Goal: Task Accomplishment & Management: Manage account settings

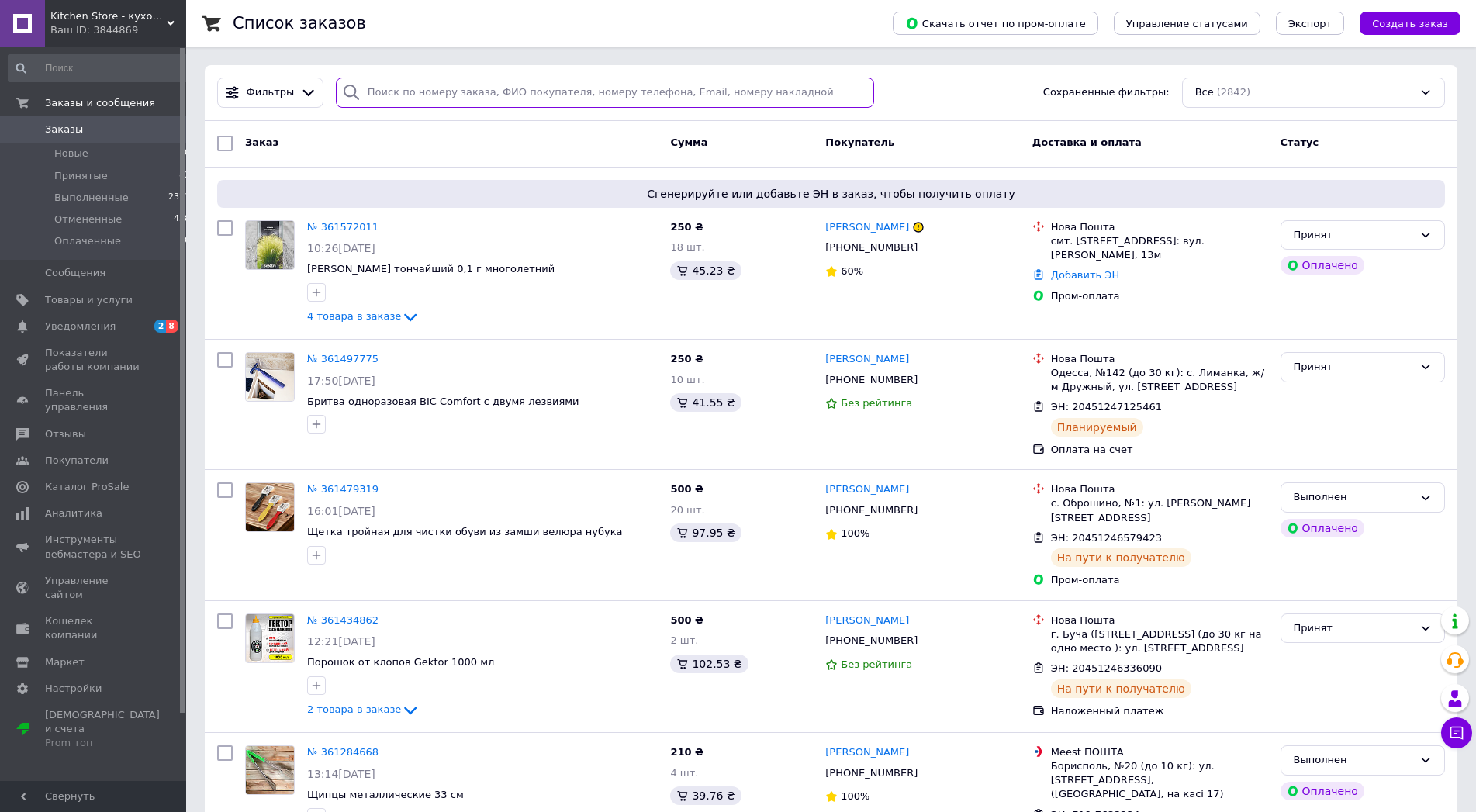
click at [381, 91] on input "search" at bounding box center [605, 93] width 539 height 30
paste input "361572011"
type input "361572011"
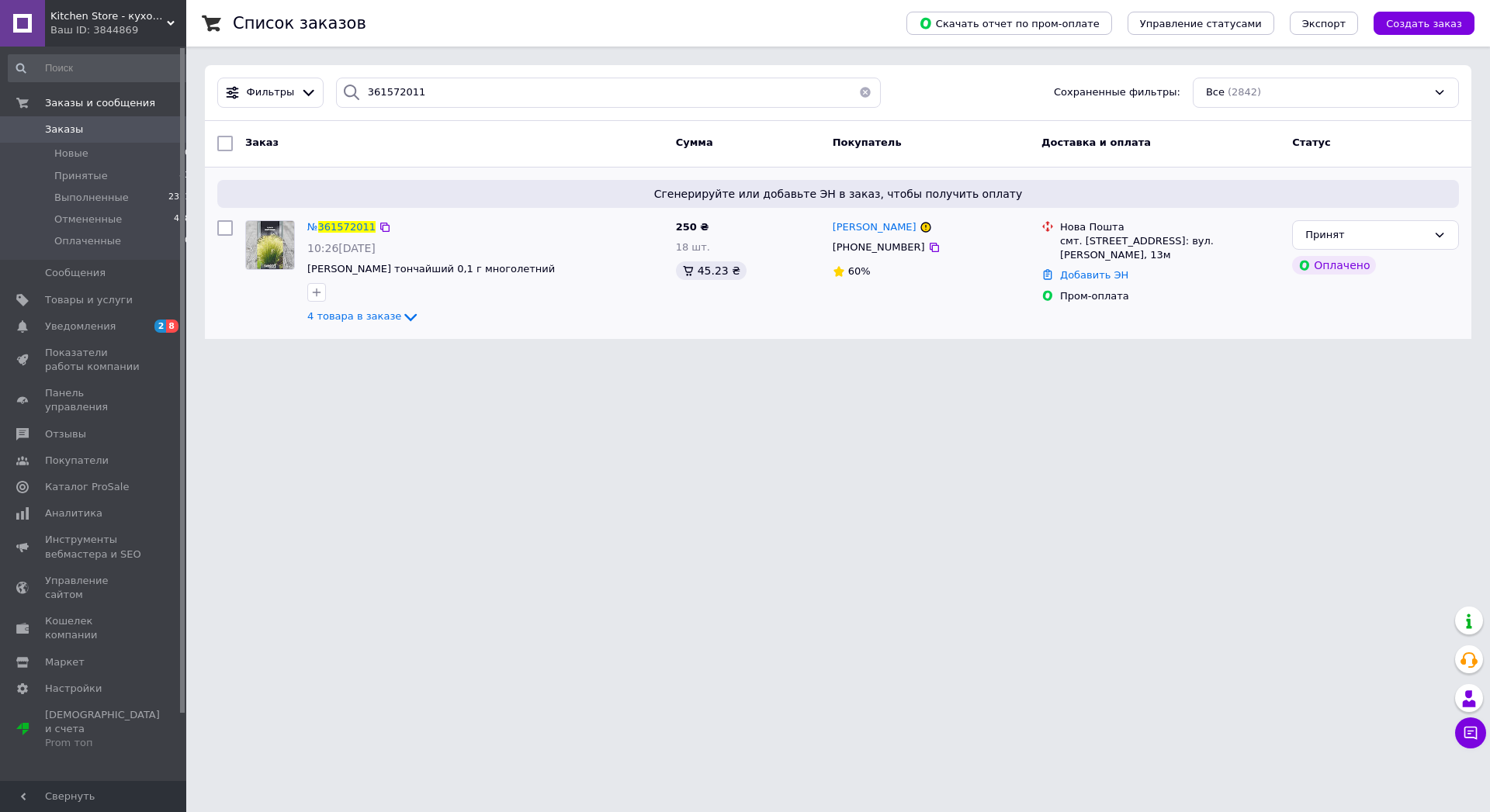
click at [348, 226] on div "№ 361572011" at bounding box center [341, 227] width 71 height 18
click at [353, 233] on span "361572011" at bounding box center [346, 227] width 57 height 12
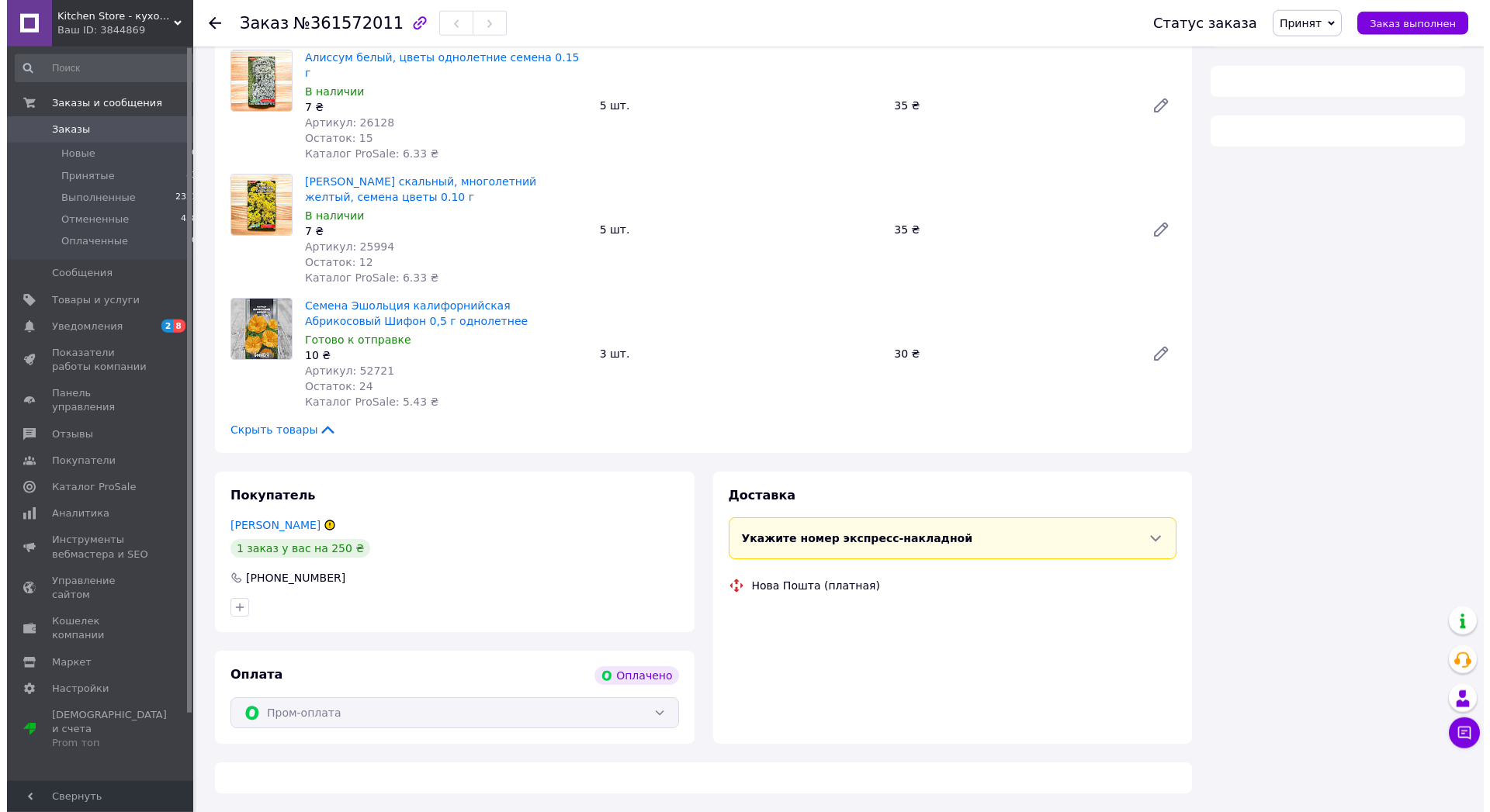
scroll to position [811, 0]
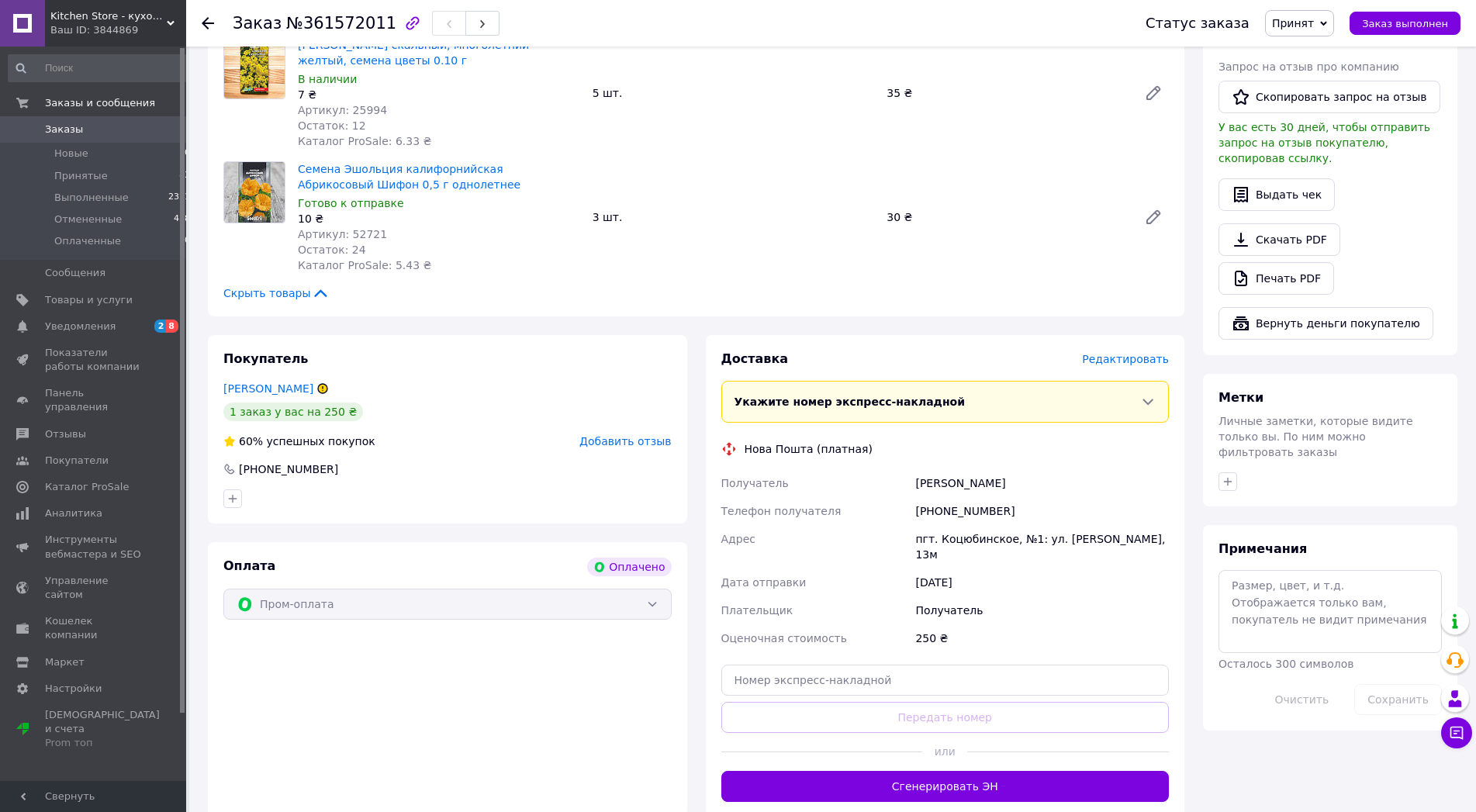
click at [1104, 365] on span "Редактировать" at bounding box center [1126, 359] width 87 height 13
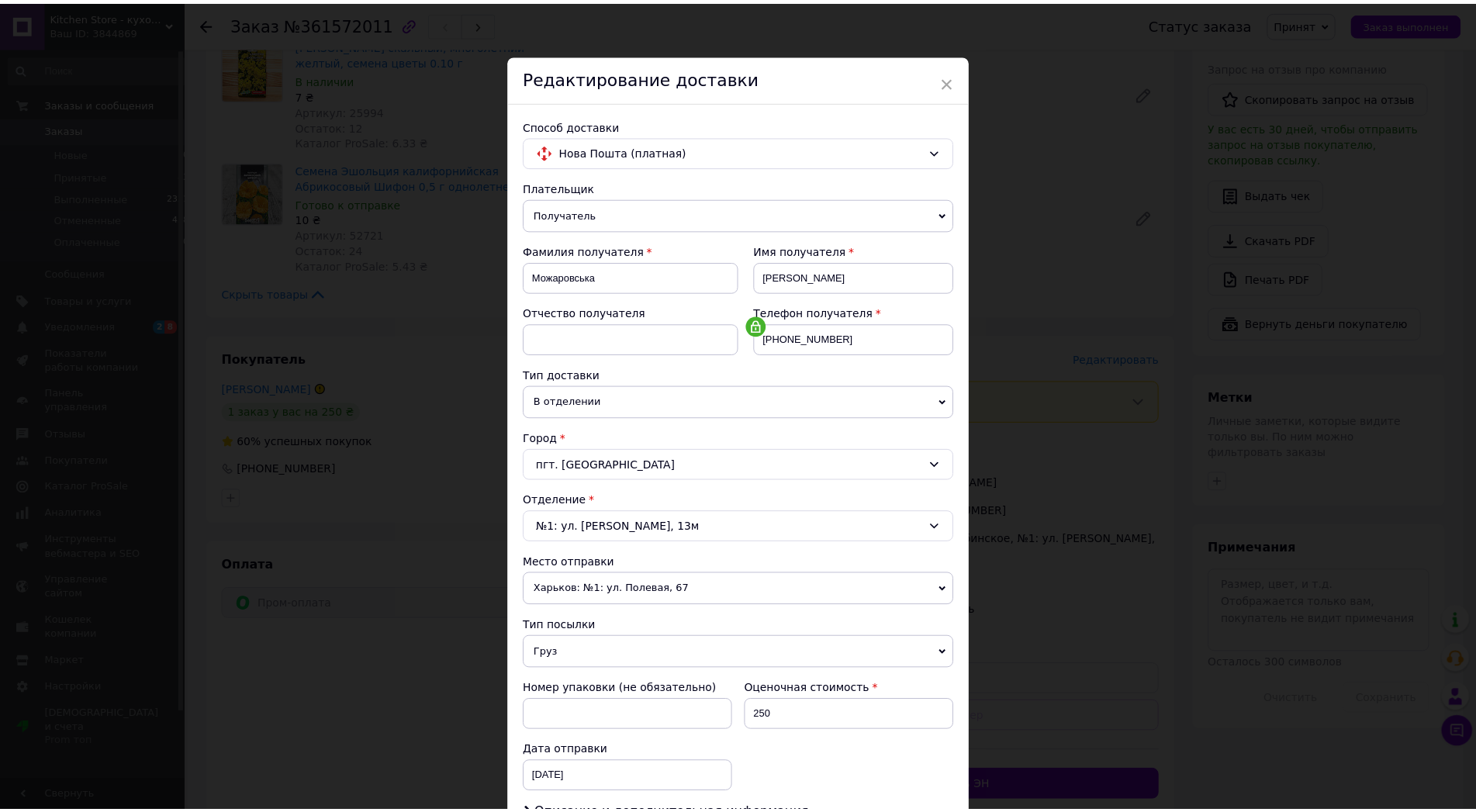
scroll to position [319, 0]
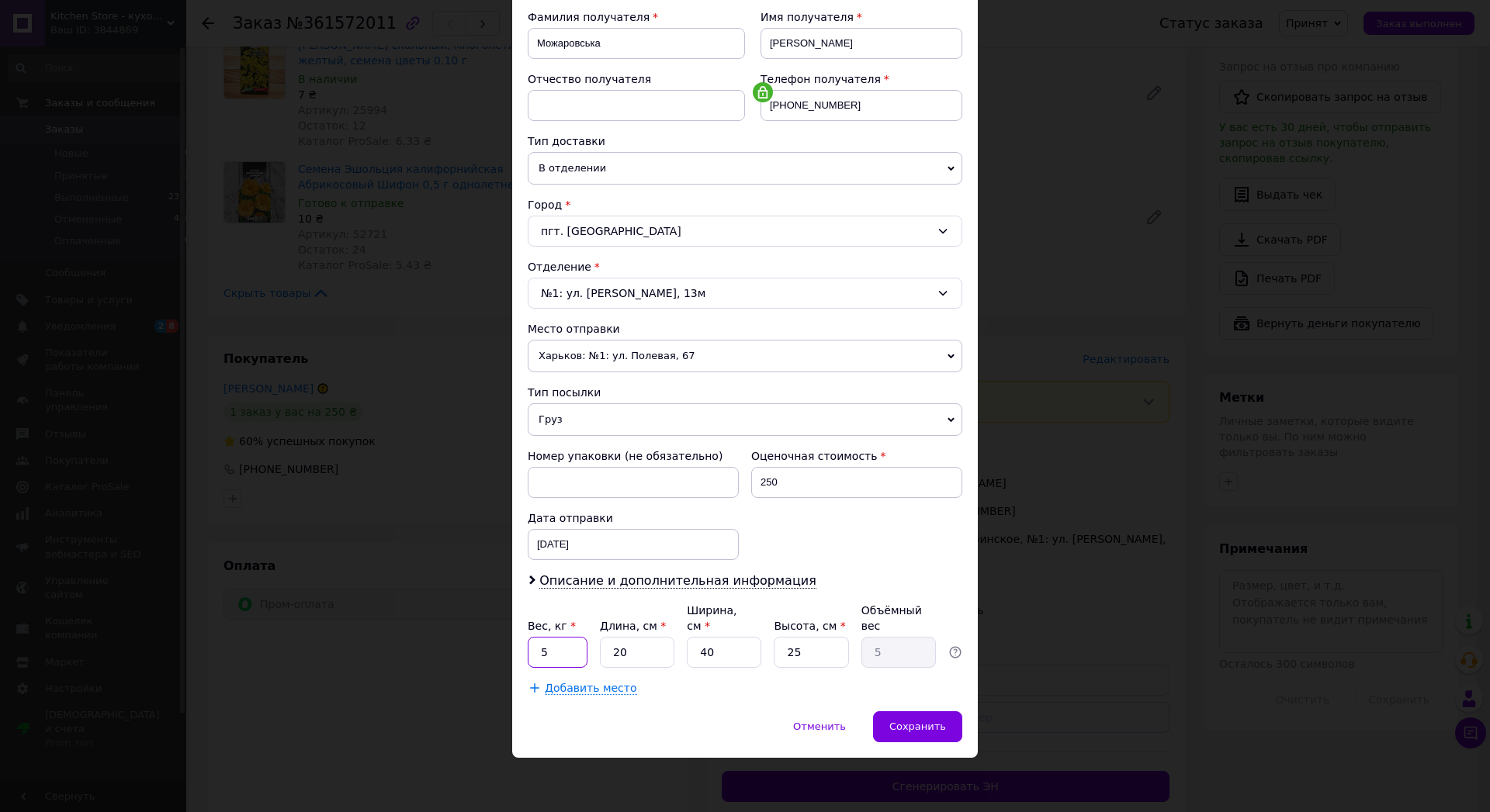
click at [562, 646] on input "5" at bounding box center [557, 652] width 60 height 31
click at [561, 646] on input "5" at bounding box center [557, 652] width 60 height 31
type input "0.105"
type input "1"
type input "0.25"
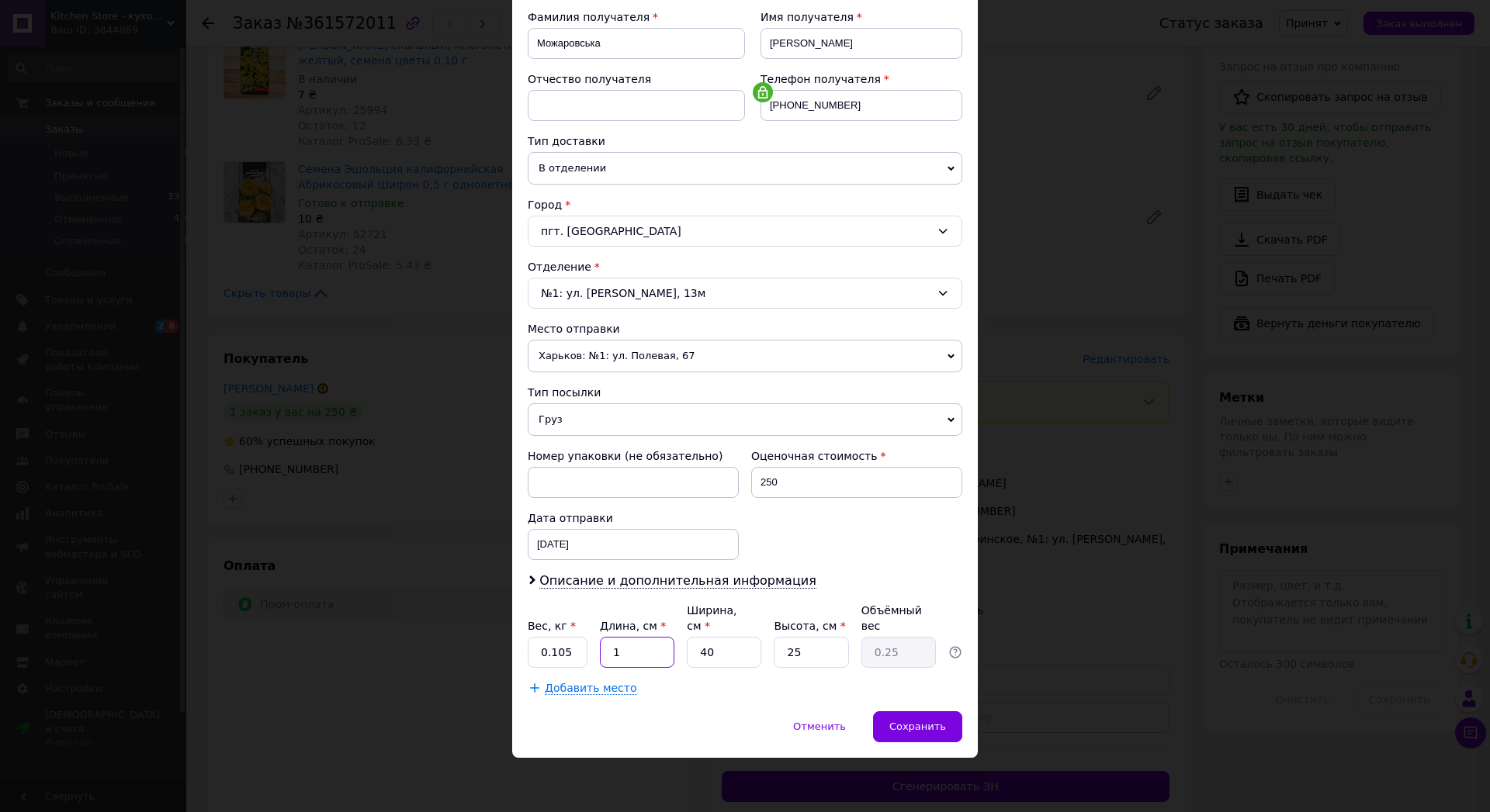
type input "19"
type input "4.75"
type input "19"
type input "1"
type input "0.12"
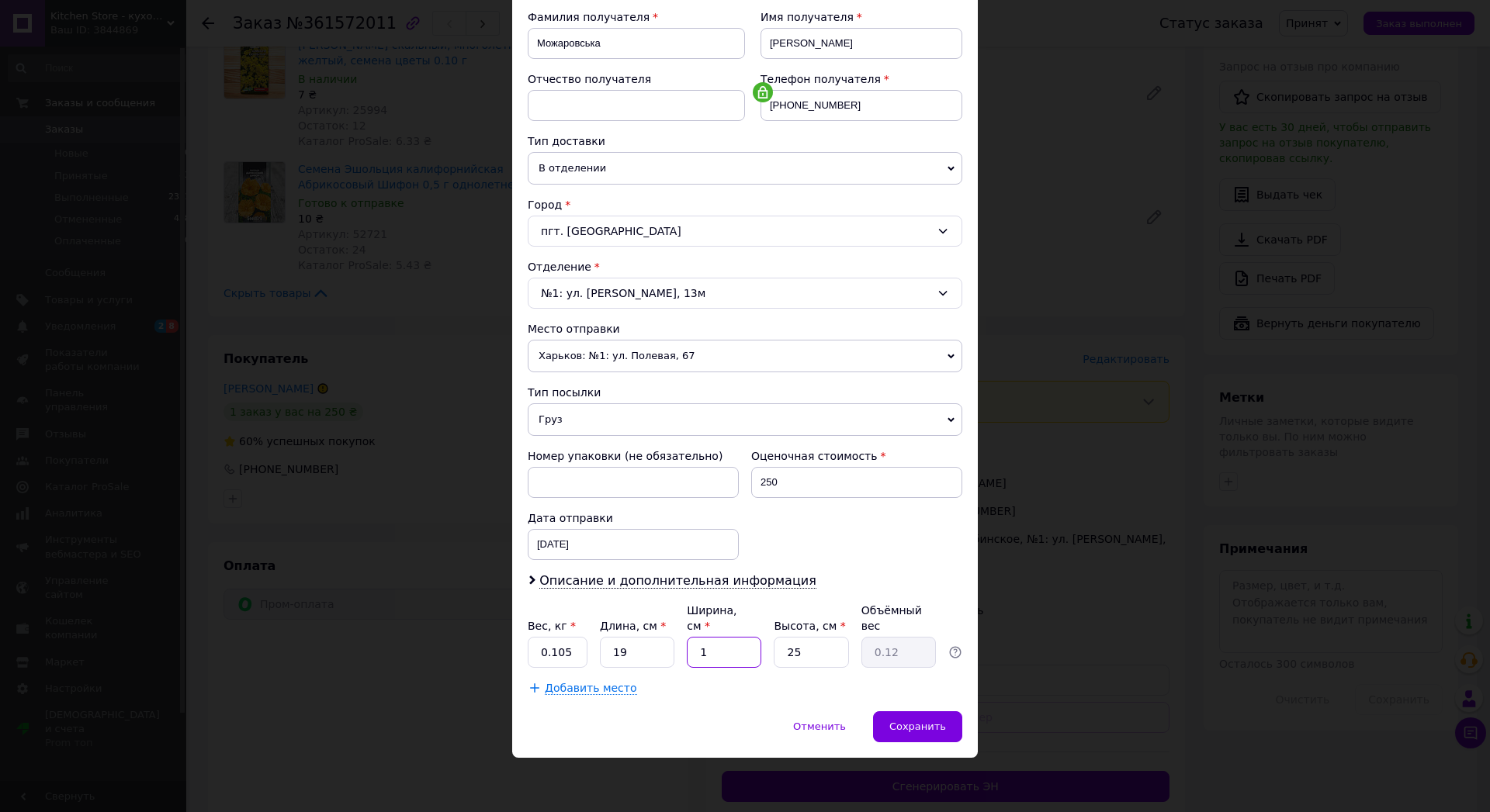
type input "12"
type input "1.43"
type input "12"
type input "7"
type input "0.4"
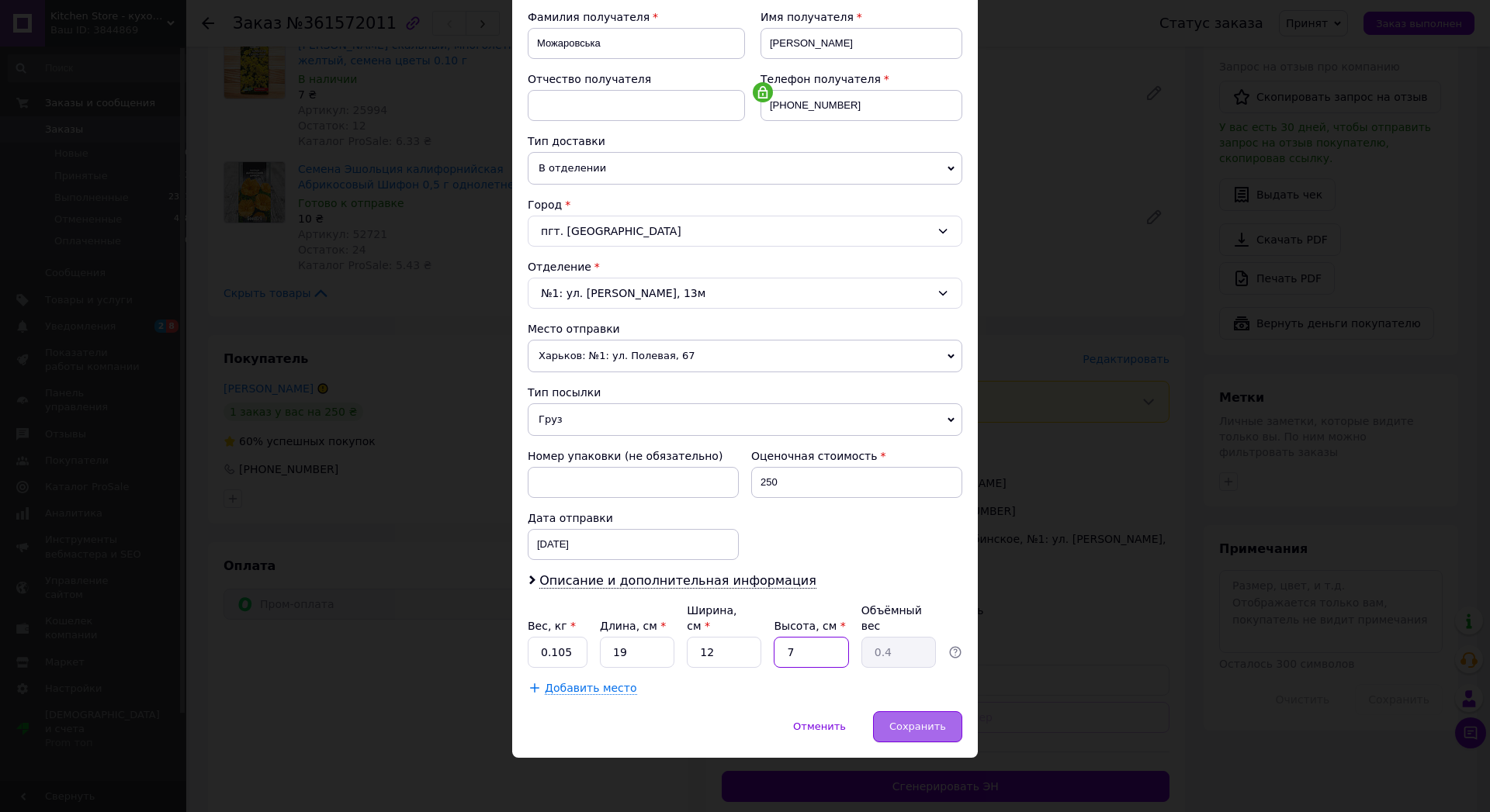
type input "7"
click at [896, 732] on span "Сохранить" at bounding box center [917, 727] width 57 height 12
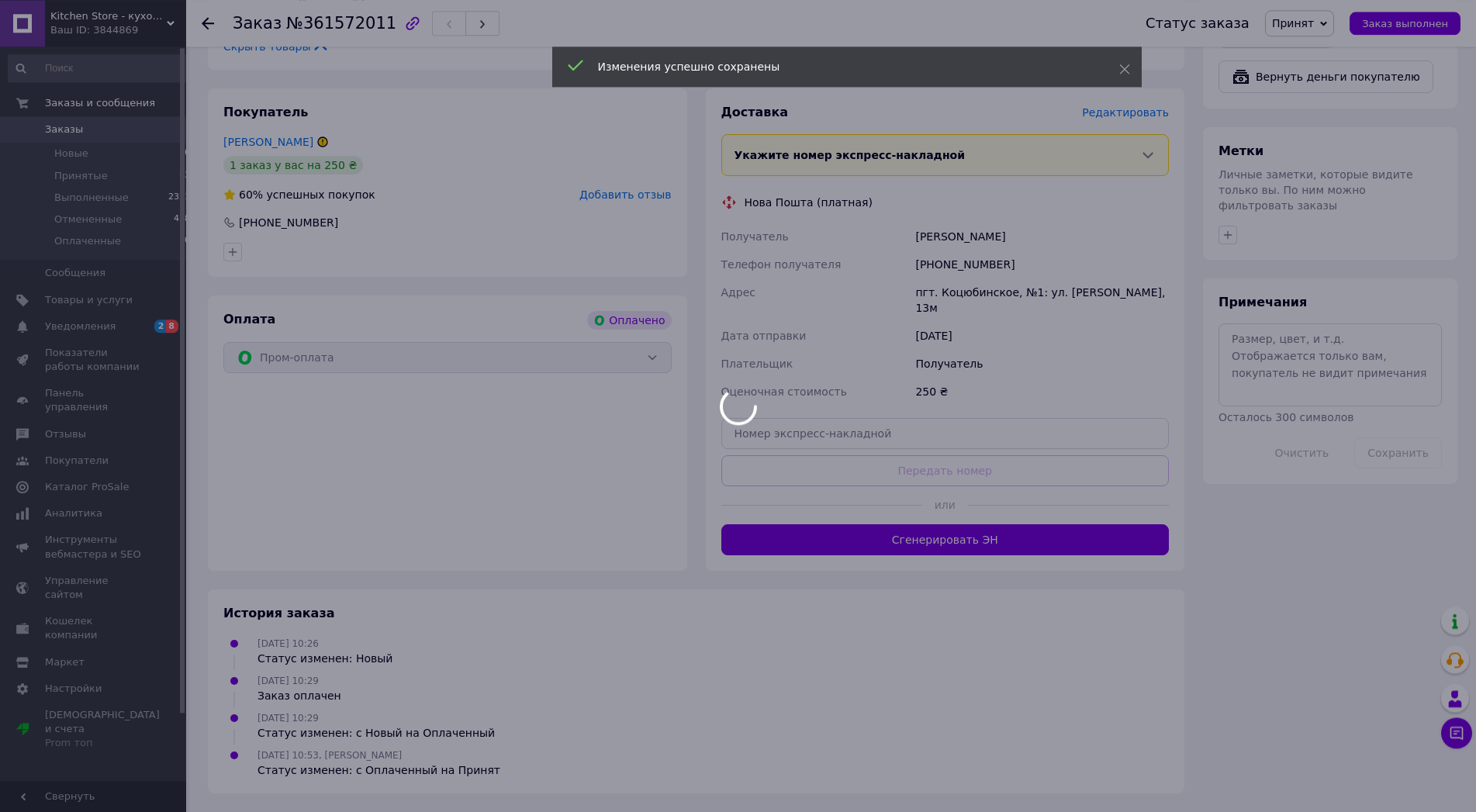
scroll to position [1242, 0]
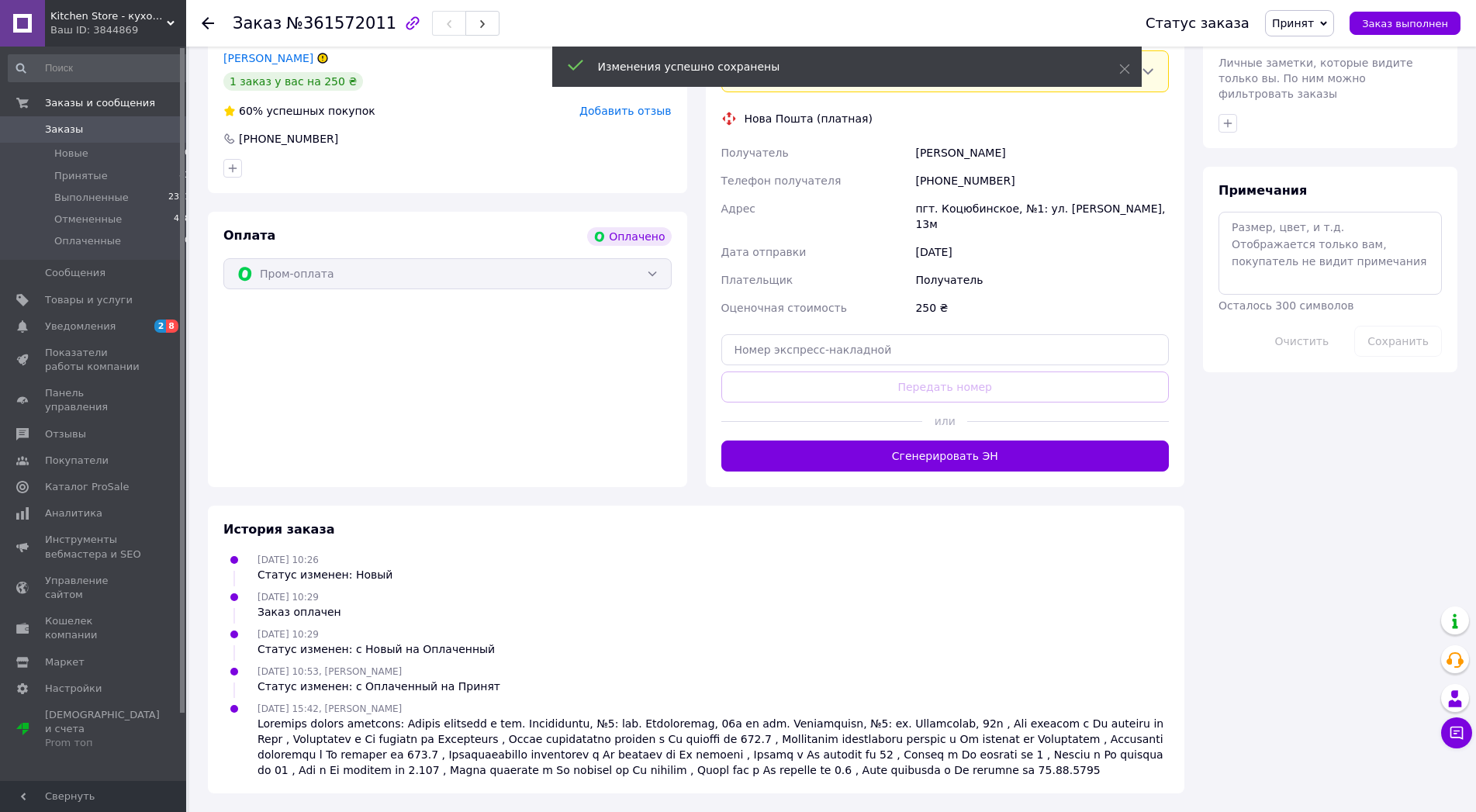
click at [946, 472] on button "Сгенерировать ЭН" at bounding box center [945, 456] width 448 height 31
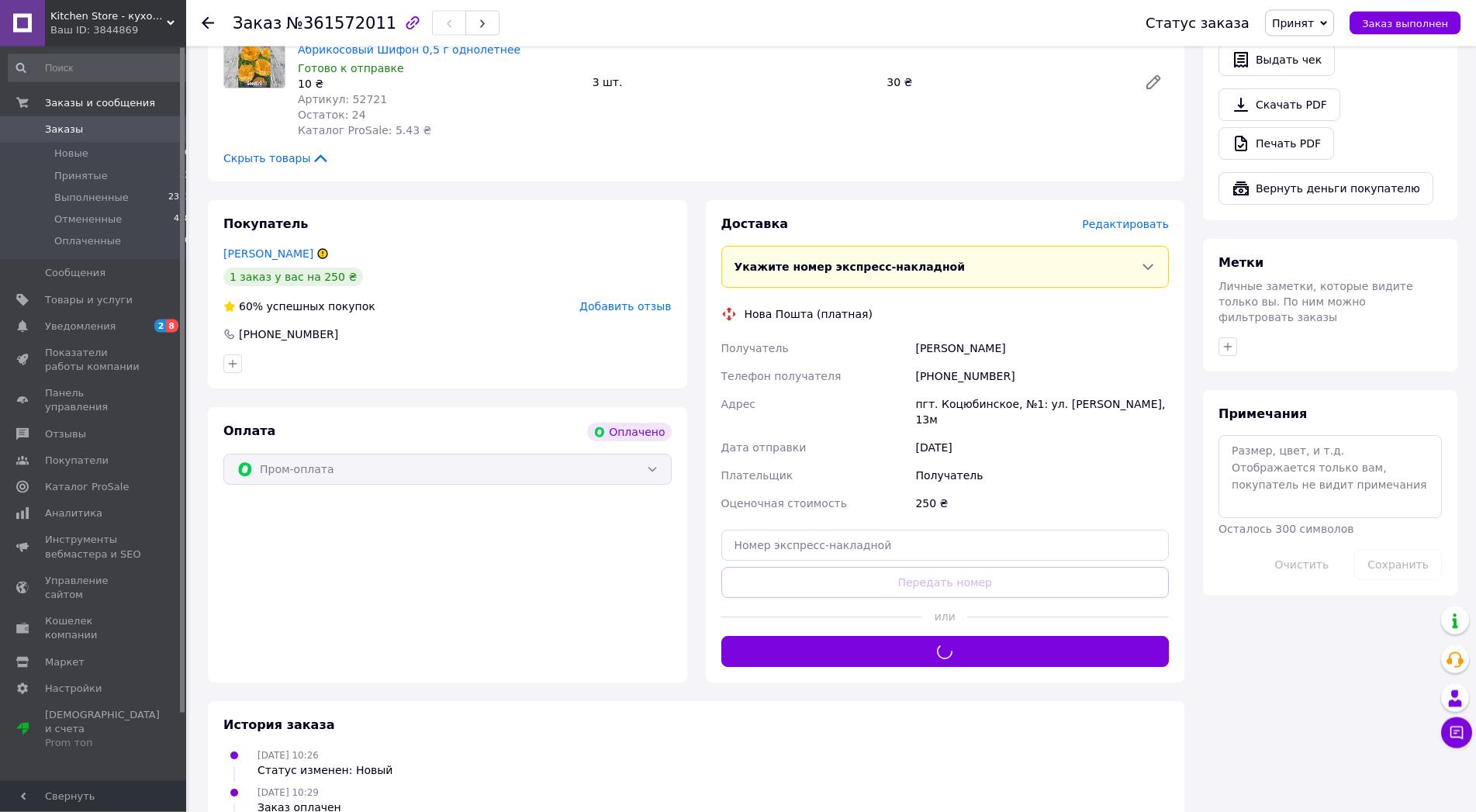
scroll to position [949, 0]
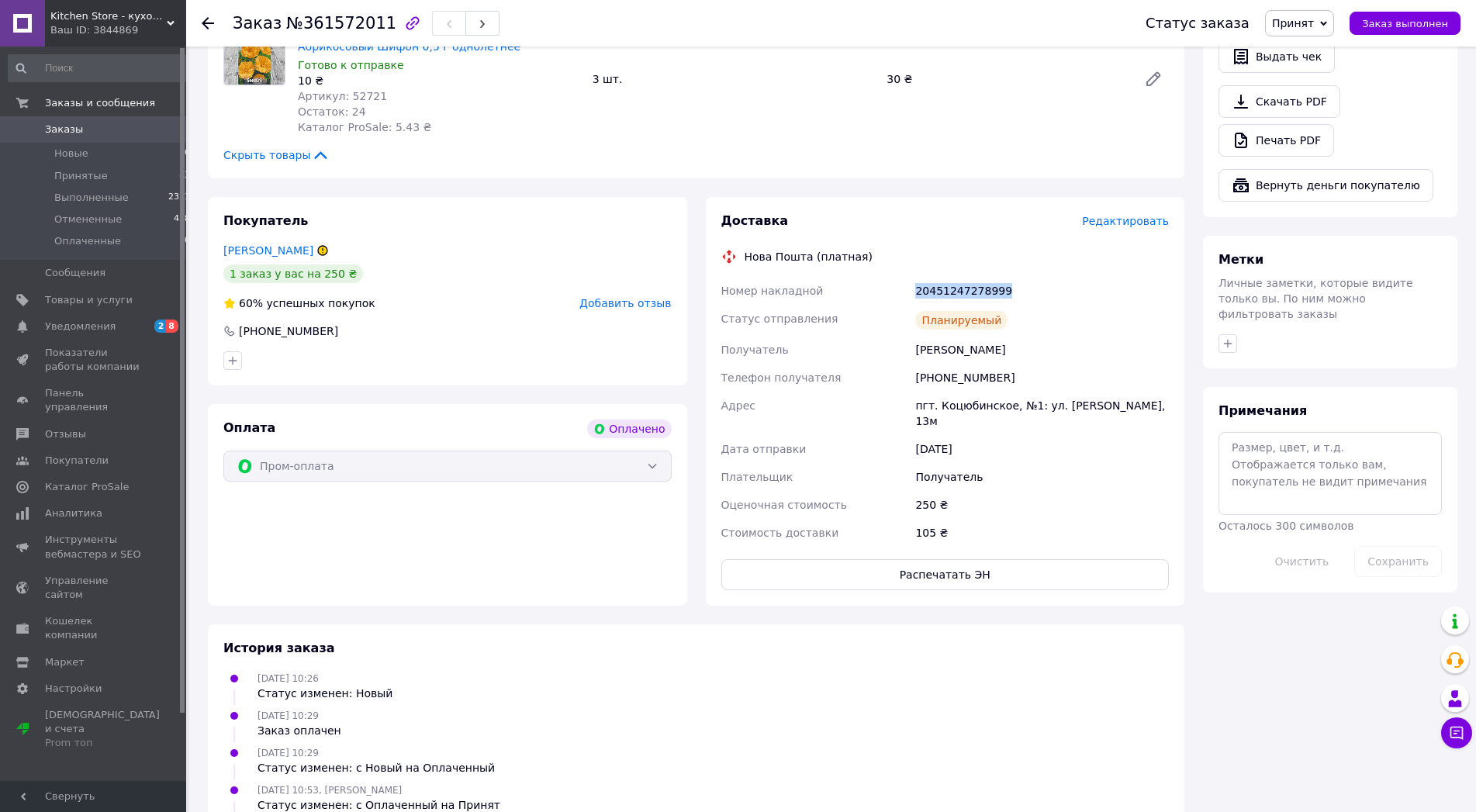
drag, startPoint x: 1029, startPoint y: 410, endPoint x: 912, endPoint y: 415, distance: 117.1
click at [912, 415] on div "Номер накладной 20451247278999 Статус отправления Планируемый Получатель [PERSO…" at bounding box center [945, 411] width 454 height 270
copy div "Номер накладной 20451247278999"
click at [57, 132] on span "Заказы" at bounding box center [64, 129] width 38 height 14
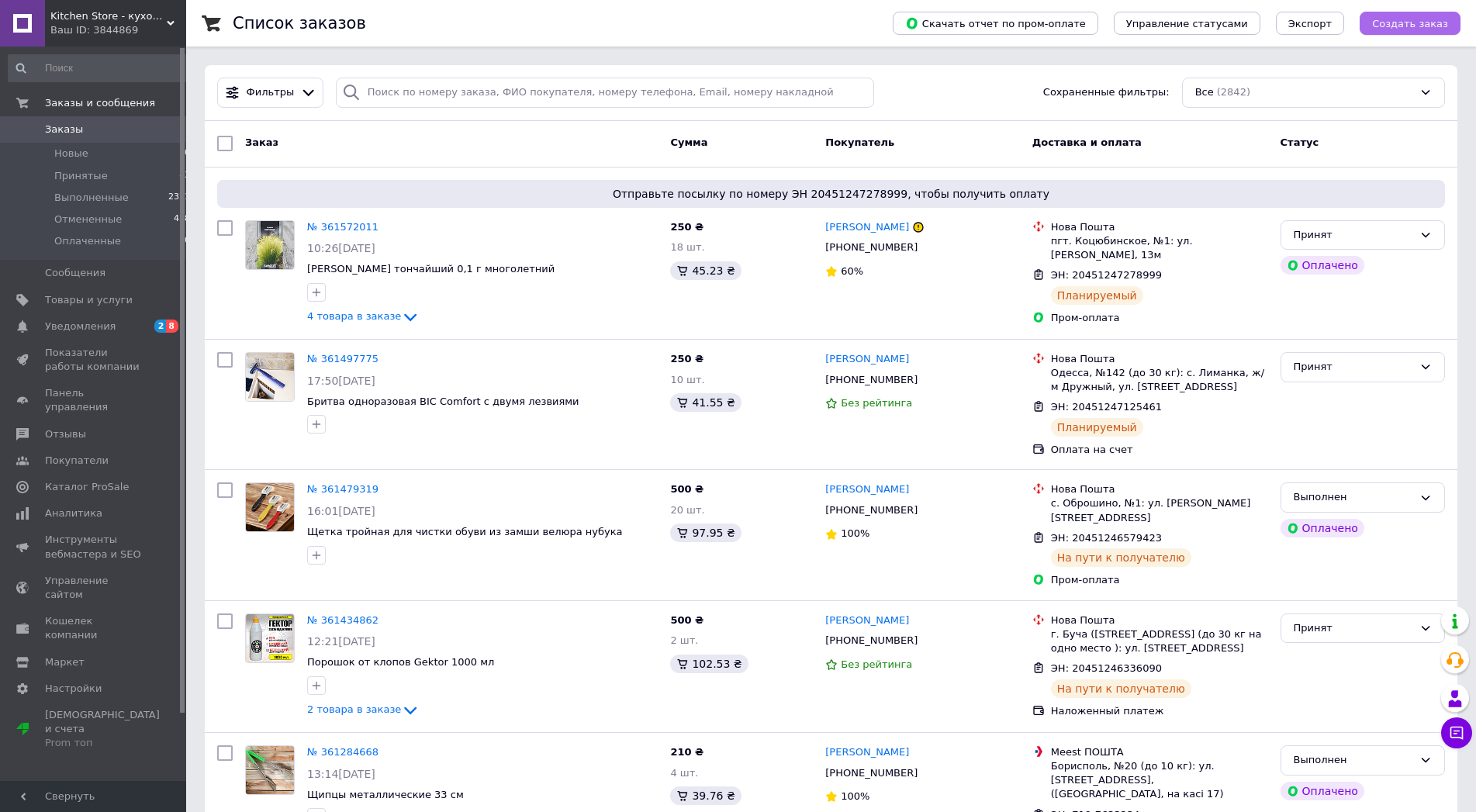
click at [1380, 26] on span "Создать заказ" at bounding box center [1410, 23] width 76 height 12
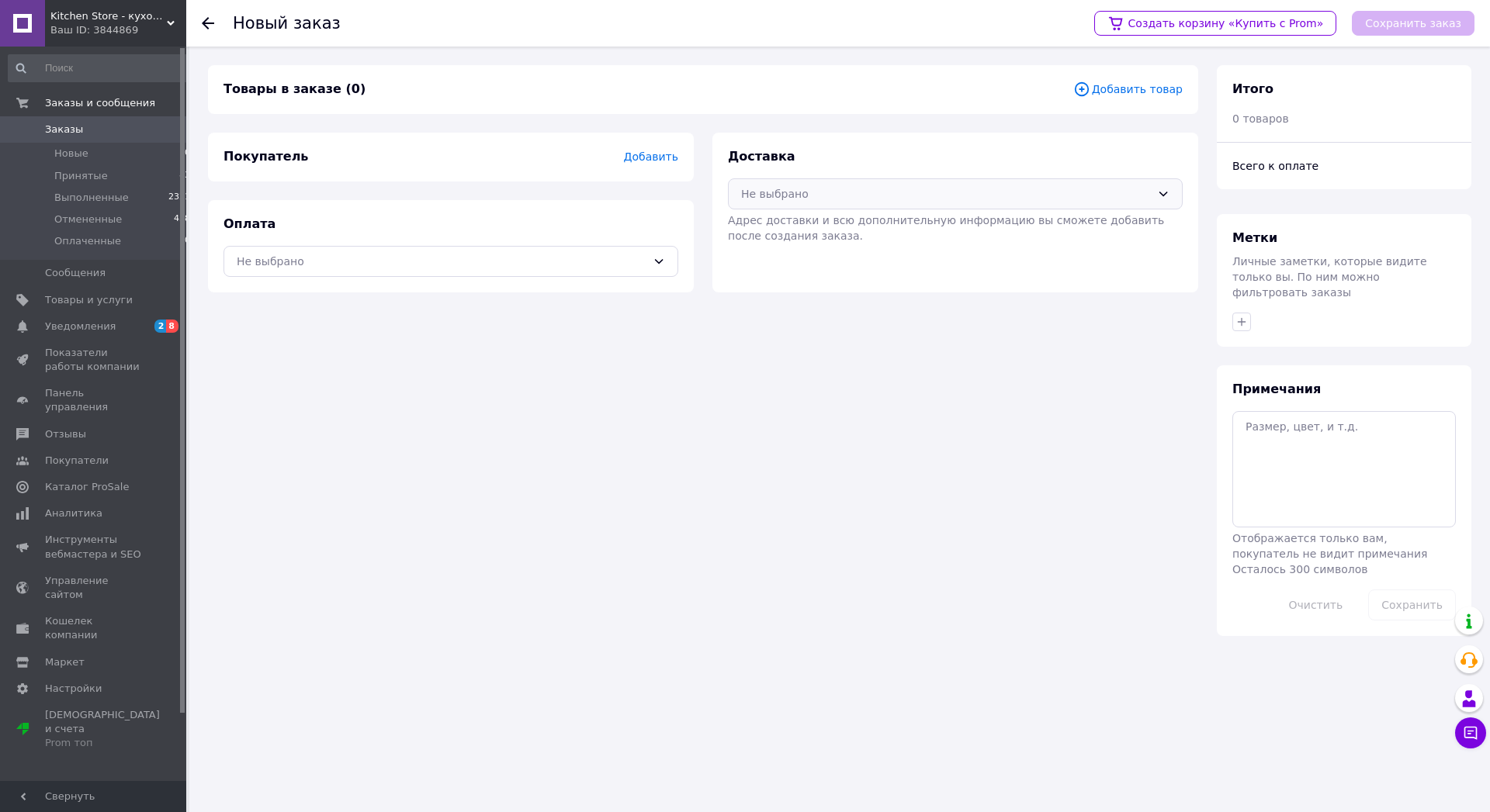
click at [872, 202] on div "Не выбрано" at bounding box center [946, 194] width 410 height 17
click at [801, 323] on span "Укрпошта (платная)" at bounding box center [966, 315] width 405 height 16
click at [591, 277] on div "Не выбрано" at bounding box center [450, 261] width 454 height 31
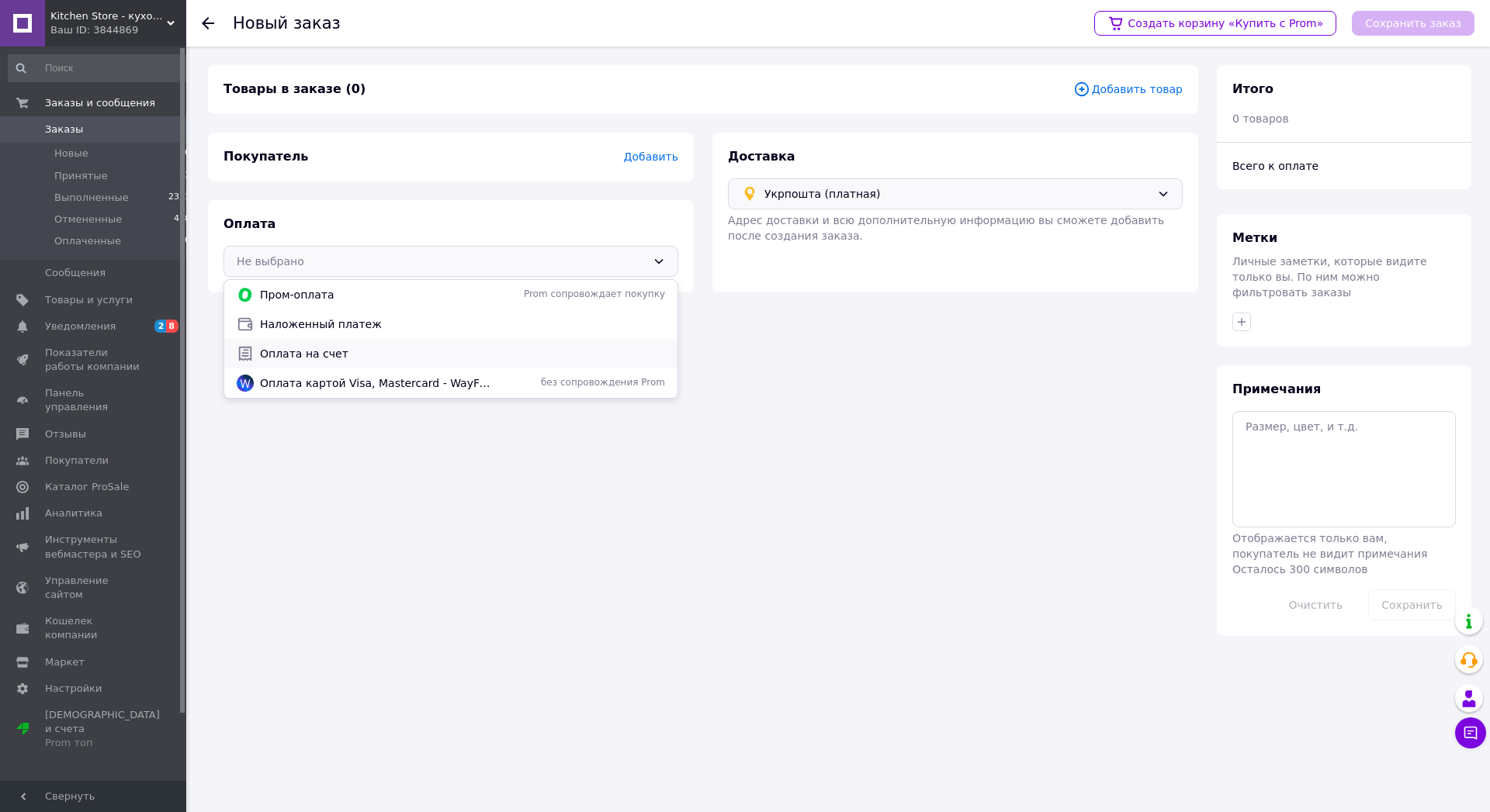
click at [349, 361] on span "Оплата на счет" at bounding box center [462, 354] width 405 height 16
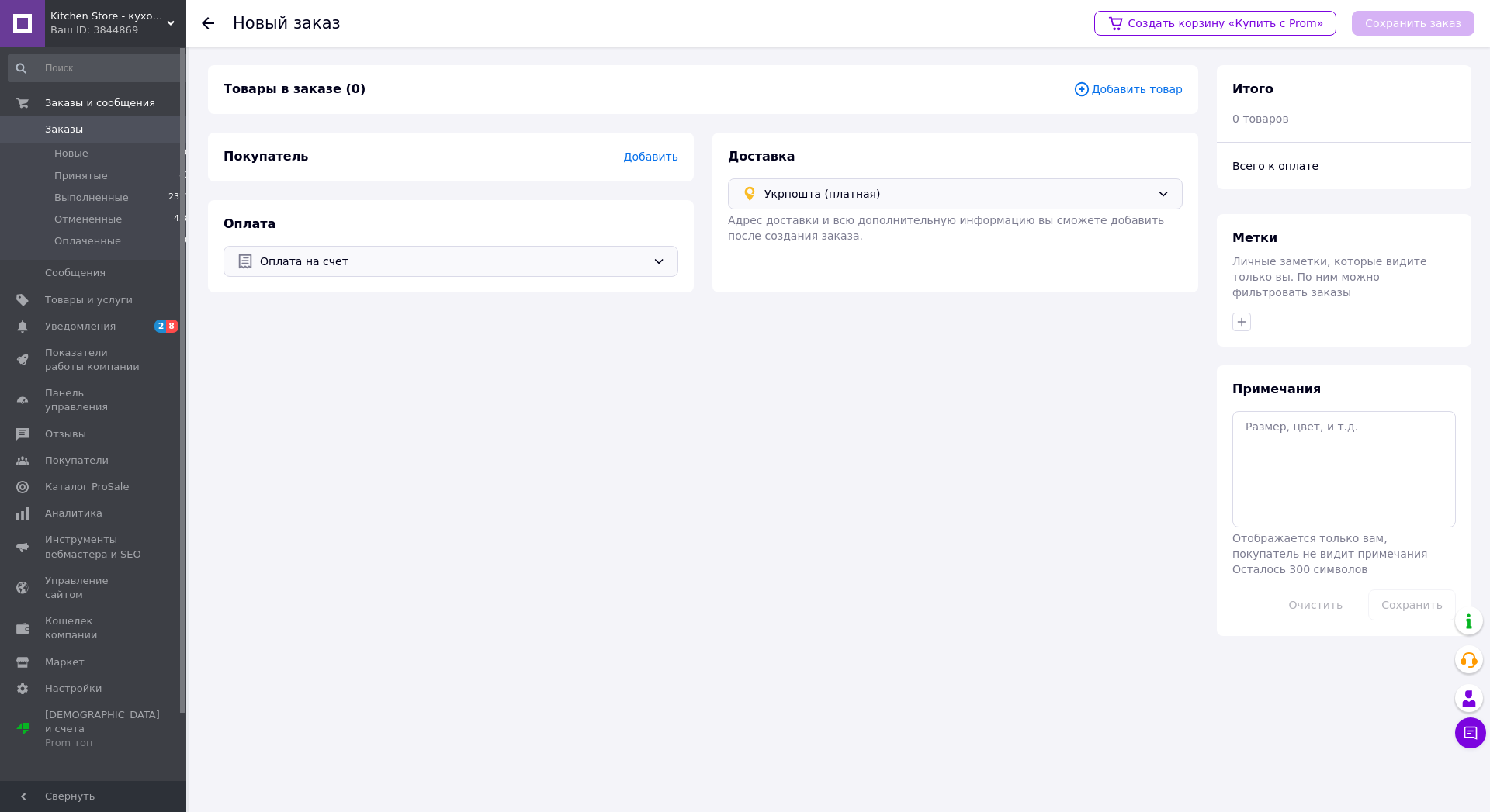
click at [638, 155] on span "Добавить" at bounding box center [651, 157] width 55 height 13
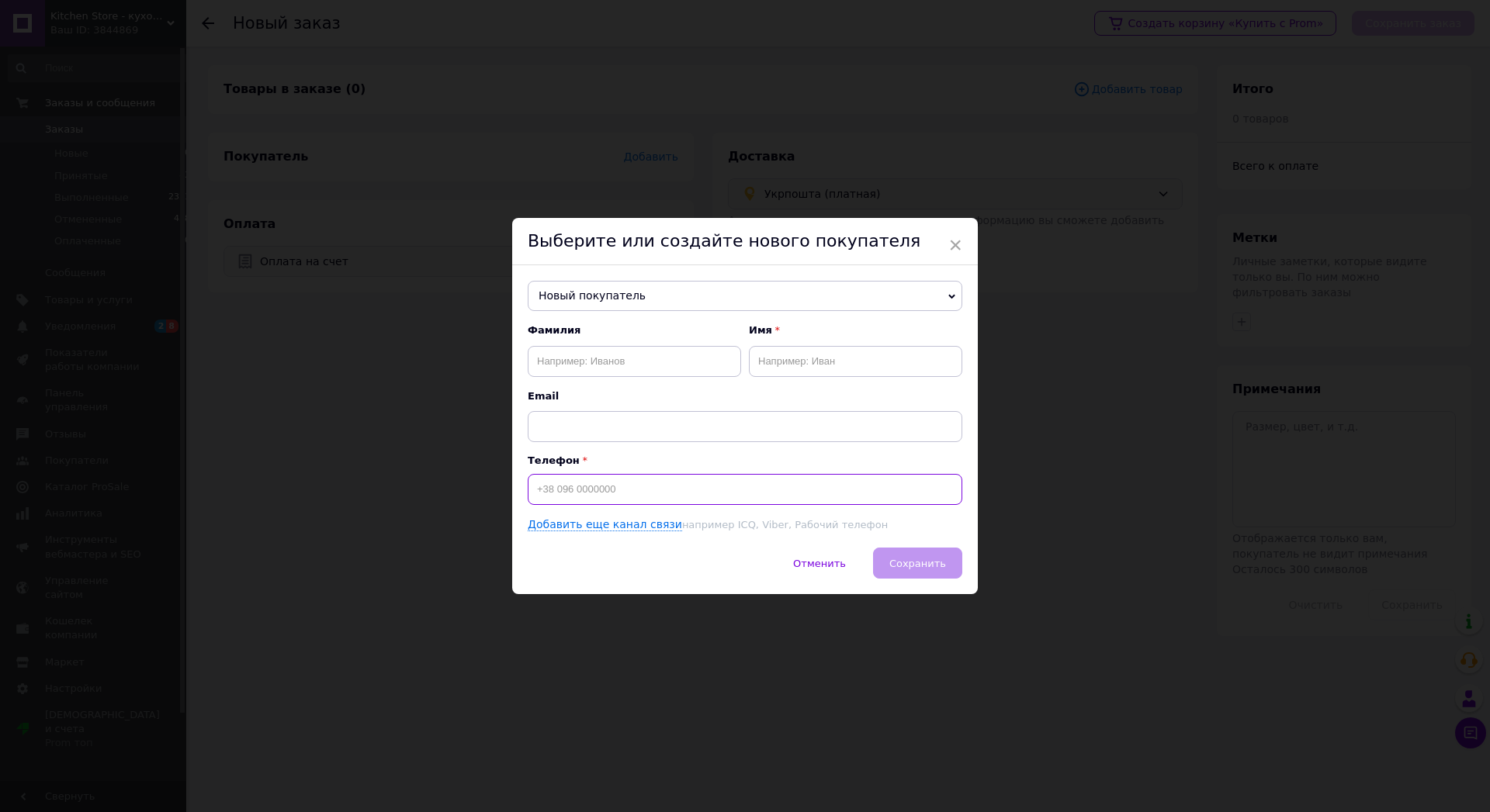
click at [592, 495] on input at bounding box center [745, 489] width 434 height 31
paste input "0731391796"
type input "[PHONE_NUMBER]"
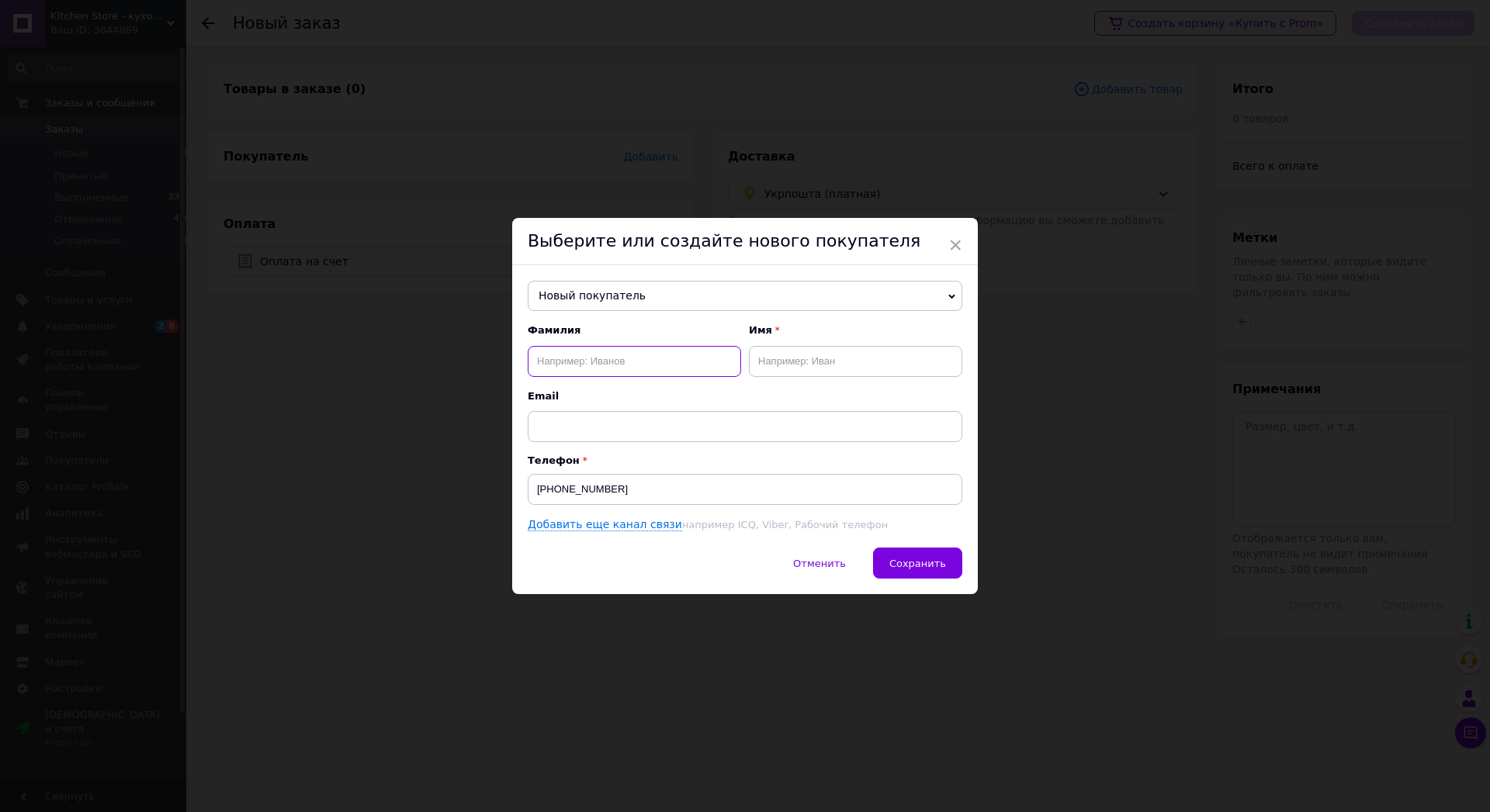
click at [560, 355] on input "text" at bounding box center [634, 361] width 213 height 31
paste input "[PERSON_NAME]"
click at [624, 359] on input "[PERSON_NAME]" at bounding box center [634, 361] width 213 height 31
type input "Цудзінович"
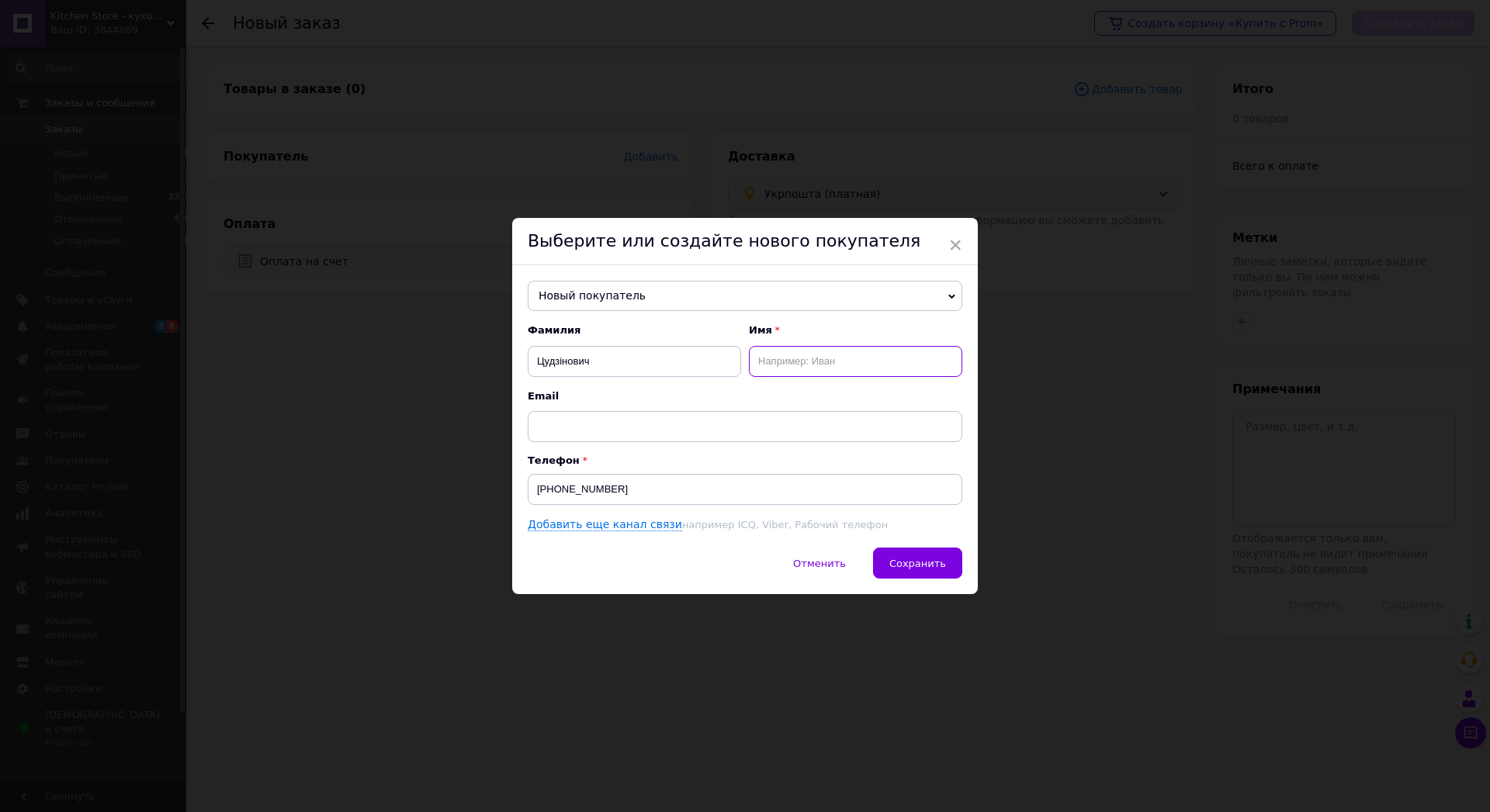
click at [763, 359] on input "text" at bounding box center [855, 361] width 213 height 31
paste input "[PERSON_NAME]"
type input "[PERSON_NAME]"
click at [906, 569] on span "Сохранить" at bounding box center [917, 563] width 57 height 12
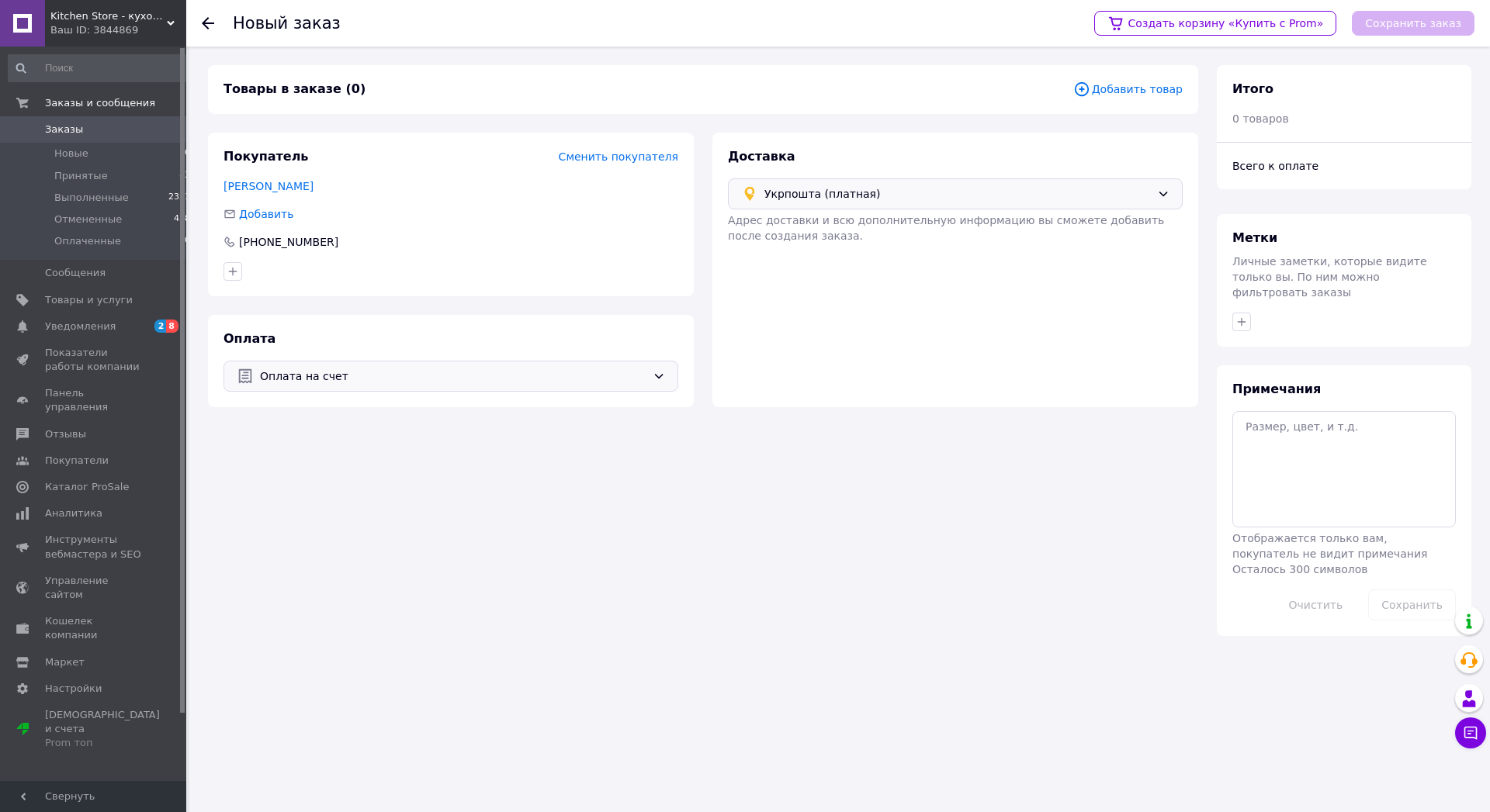
click at [1152, 89] on span "Добавить товар" at bounding box center [1128, 89] width 109 height 17
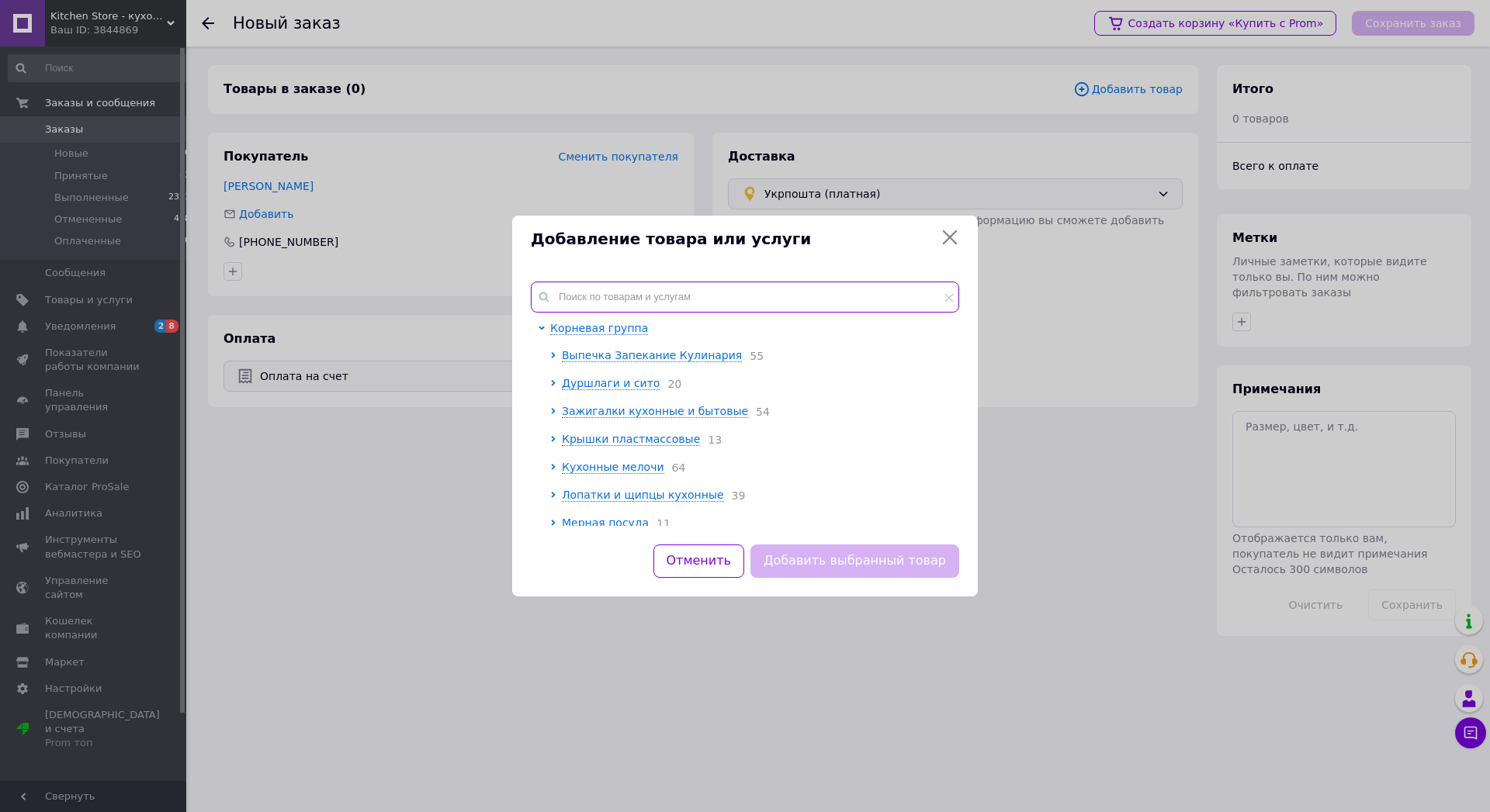
click at [591, 292] on input "text" at bounding box center [745, 297] width 428 height 31
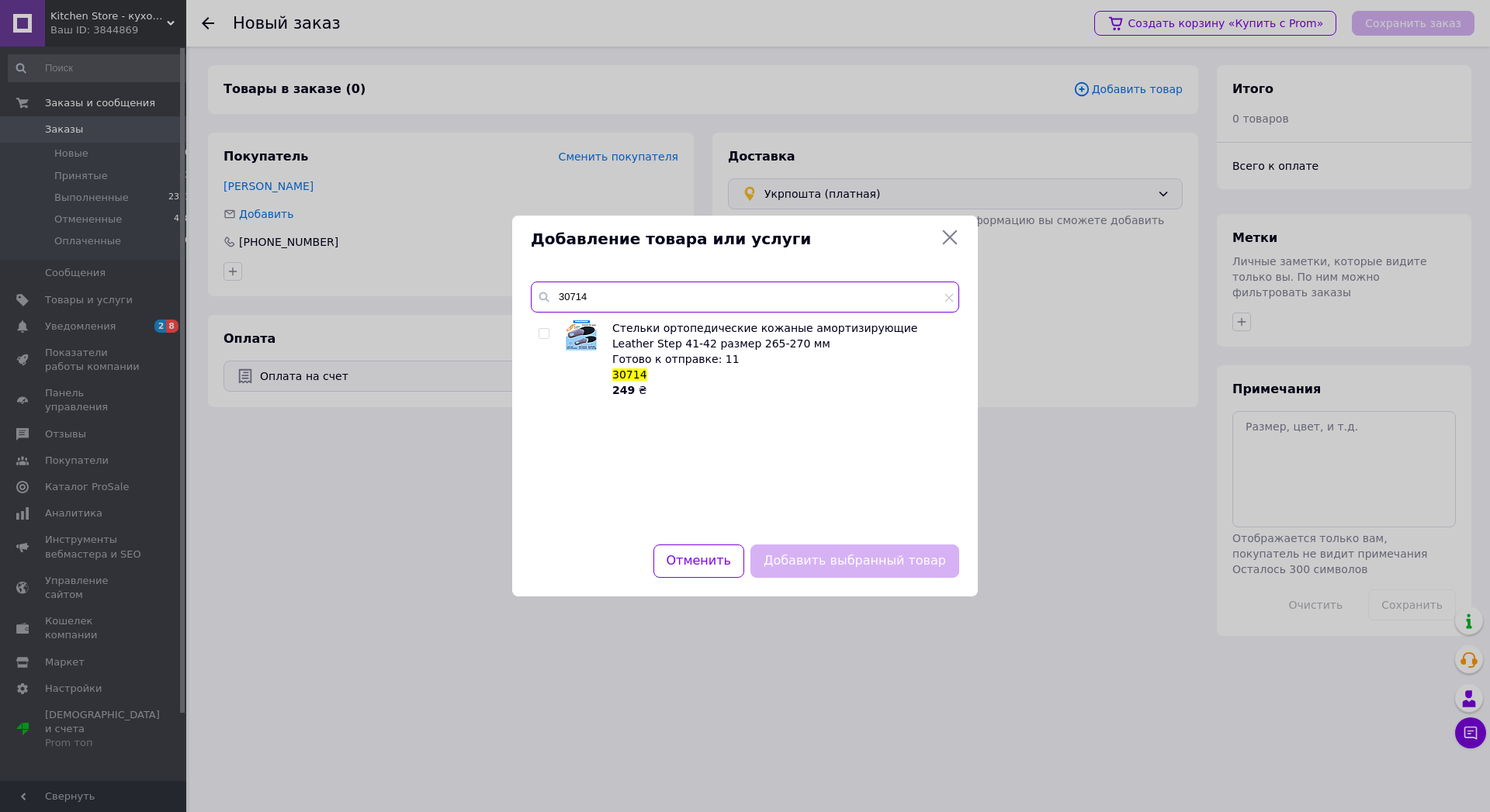
type input "30714"
click at [539, 333] on input "checkbox" at bounding box center [543, 334] width 10 height 10
checkbox input "true"
click at [817, 566] on button "Добавить выбранный товар" at bounding box center [854, 561] width 209 height 34
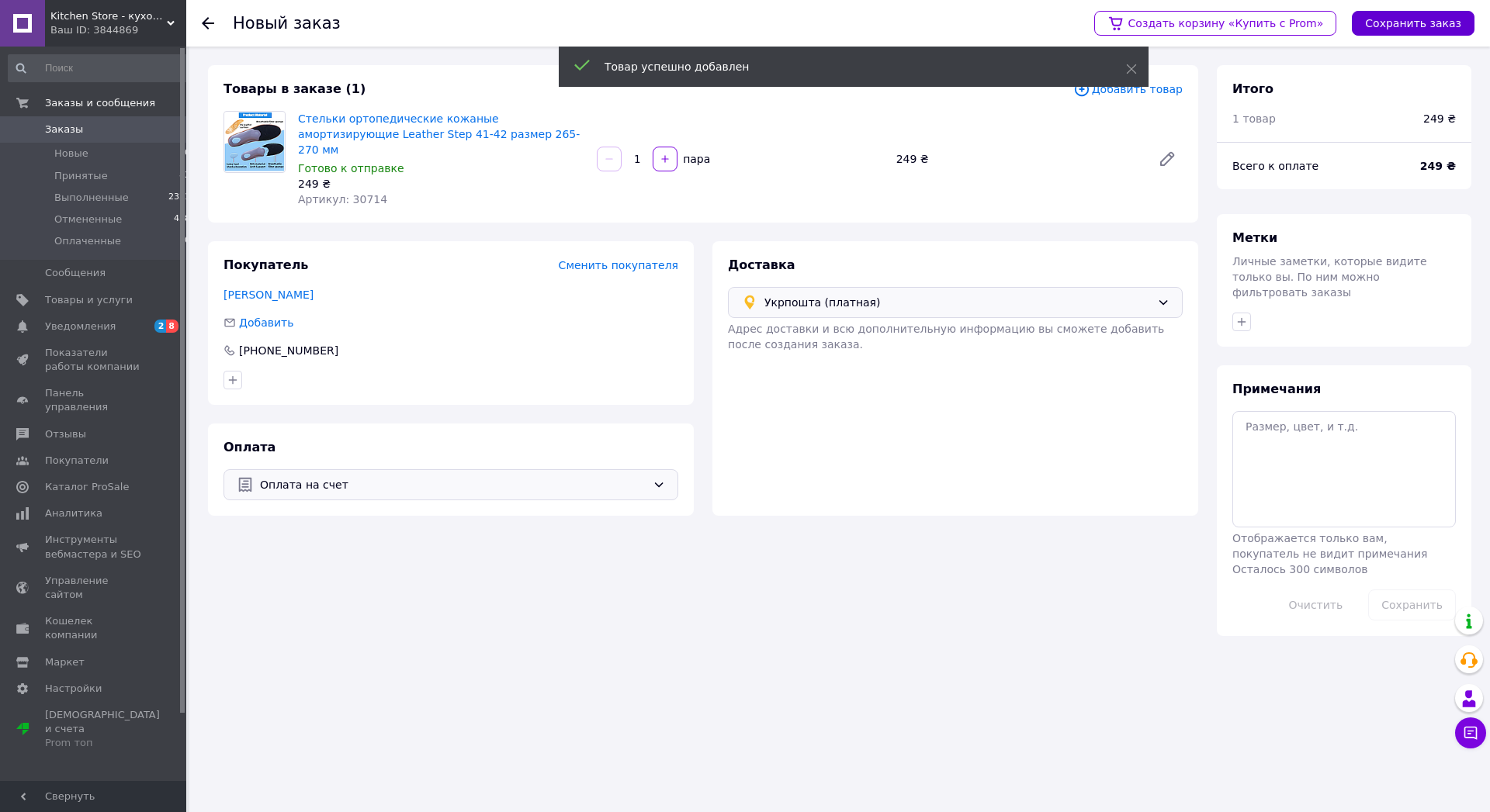
click at [1397, 21] on button "Сохранить заказ" at bounding box center [1413, 23] width 122 height 25
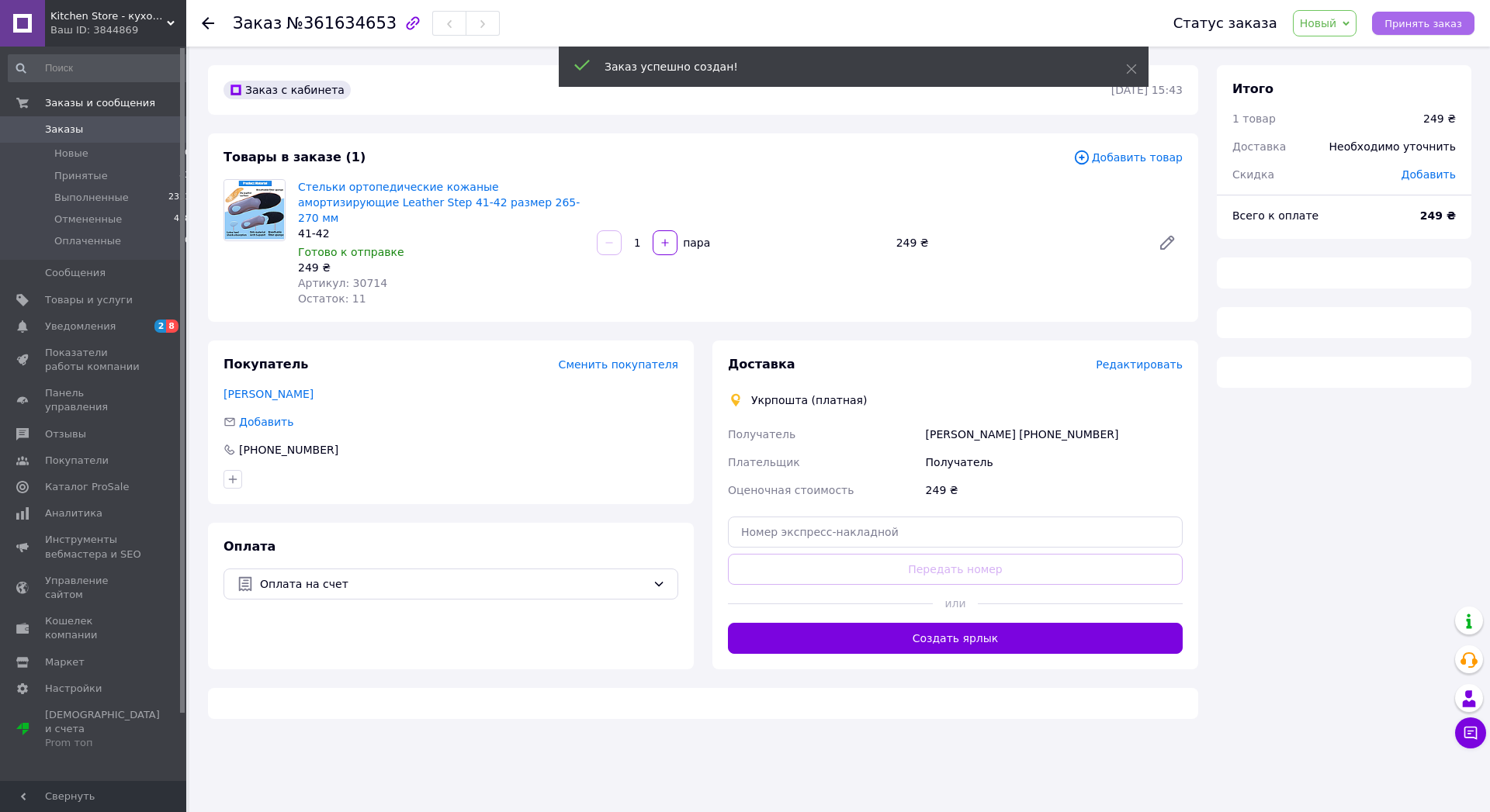
click at [1409, 29] on span "Принять заказ" at bounding box center [1423, 23] width 78 height 12
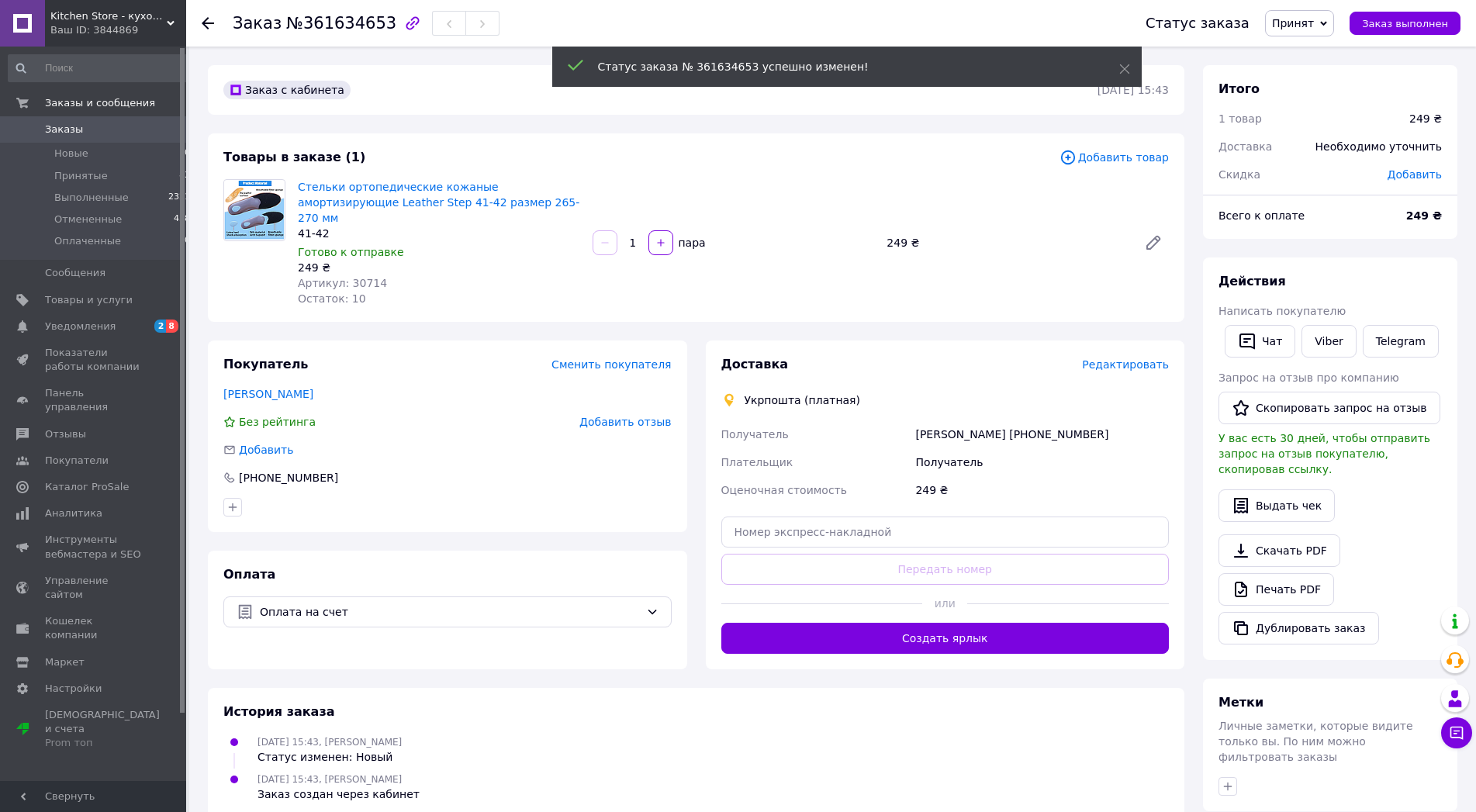
click at [1098, 370] on span "Редактировать" at bounding box center [1126, 364] width 87 height 13
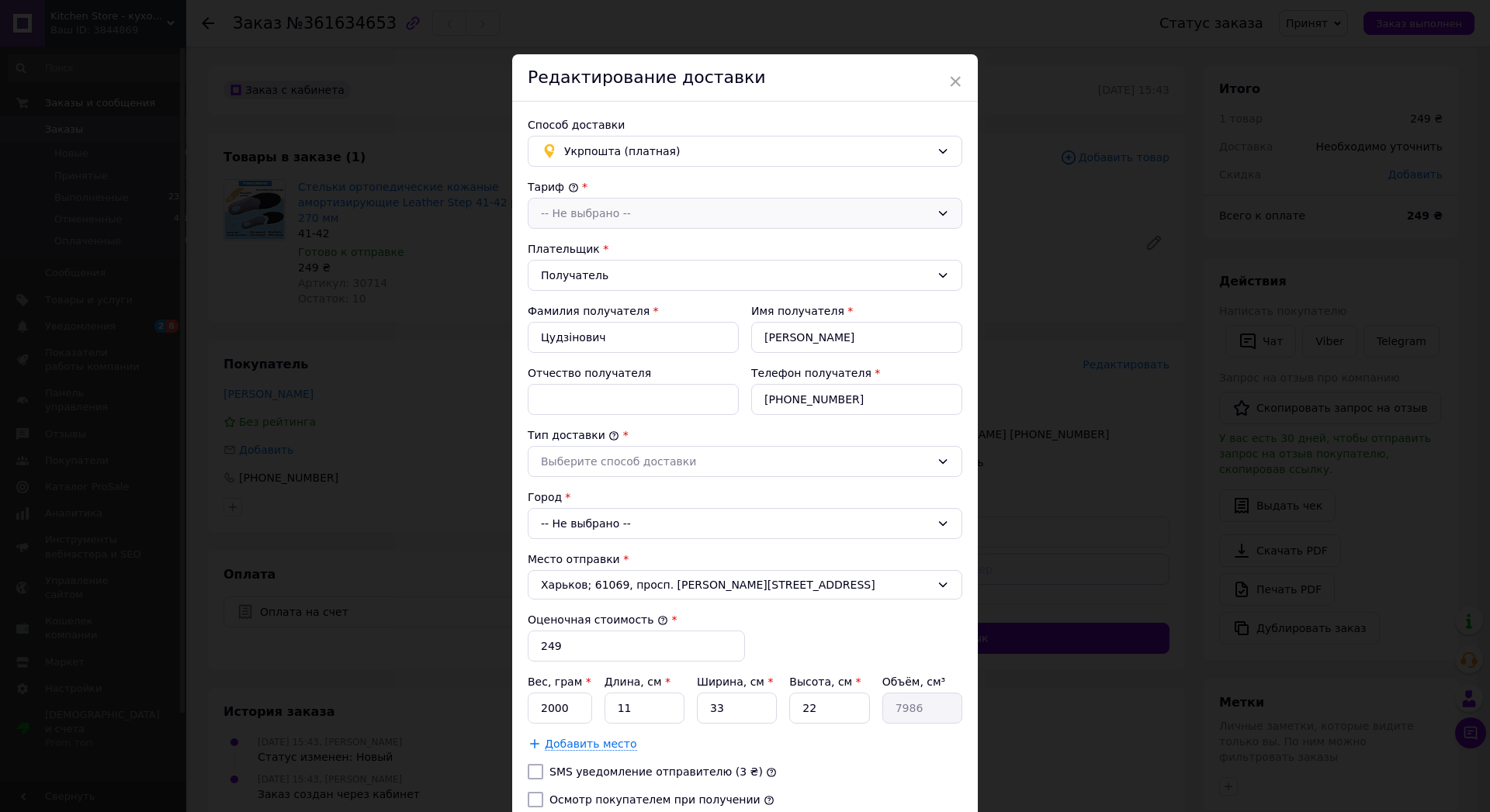
drag, startPoint x: 659, startPoint y: 216, endPoint x: 642, endPoint y: 240, distance: 29.4
click at [659, 219] on div "-- Не выбрано --" at bounding box center [745, 213] width 434 height 31
click at [570, 261] on li "Стандарт" at bounding box center [745, 246] width 433 height 29
click at [643, 539] on div "-- Не выбрано --" at bounding box center [745, 523] width 434 height 31
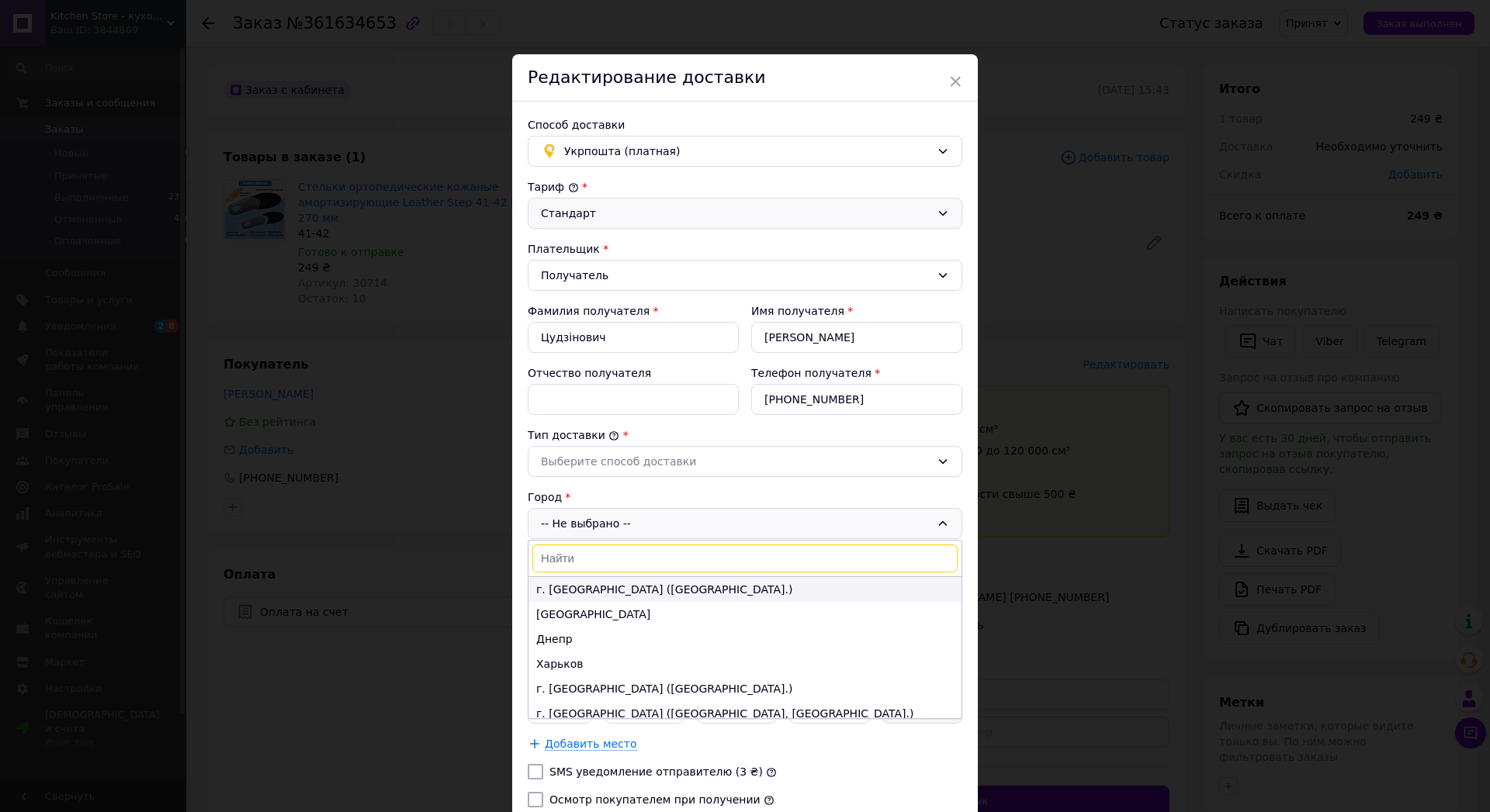
click at [574, 602] on li "г. [GEOGRAPHIC_DATA] ([GEOGRAPHIC_DATA].)" at bounding box center [745, 589] width 433 height 25
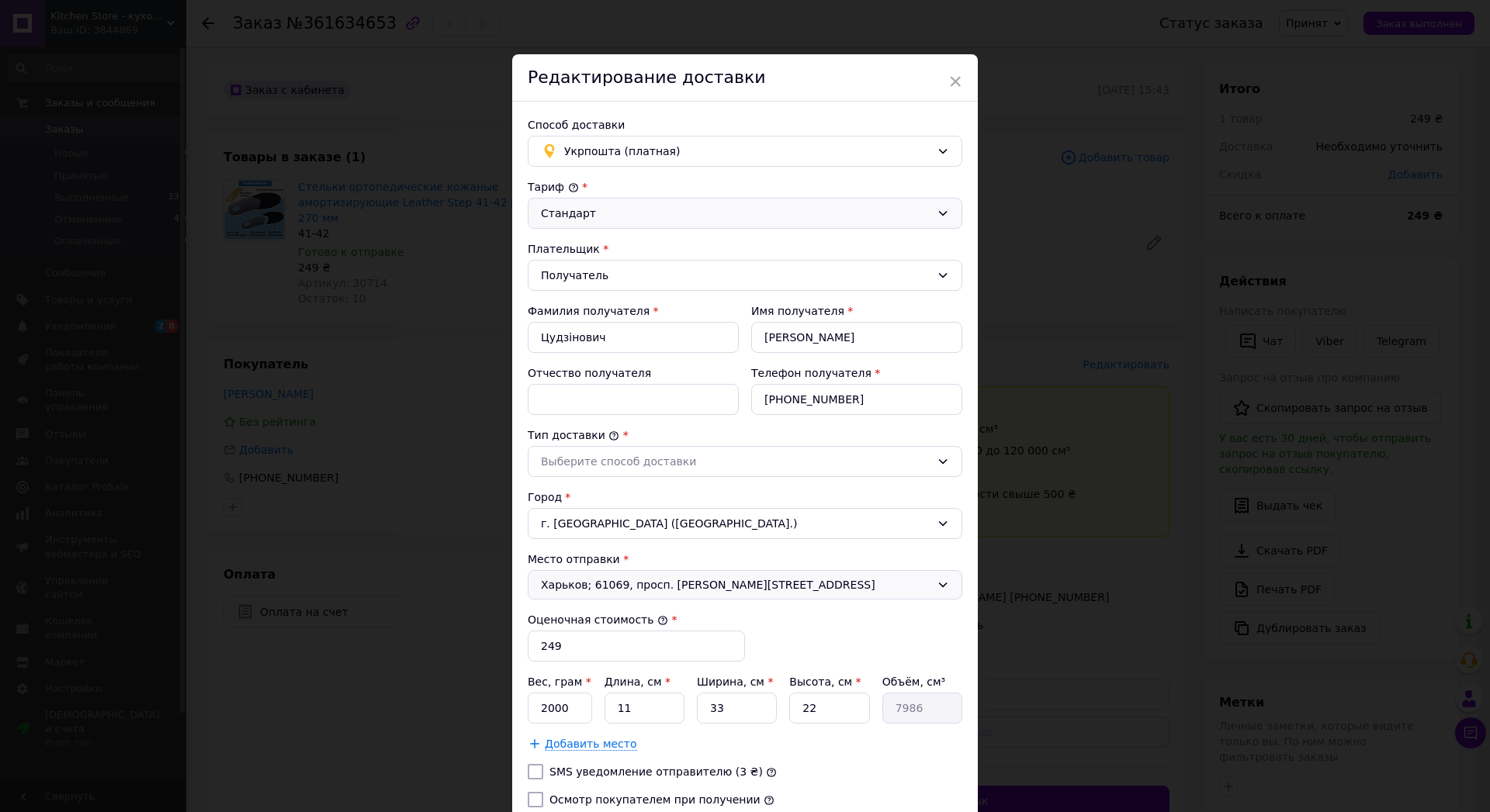
scroll to position [251, 0]
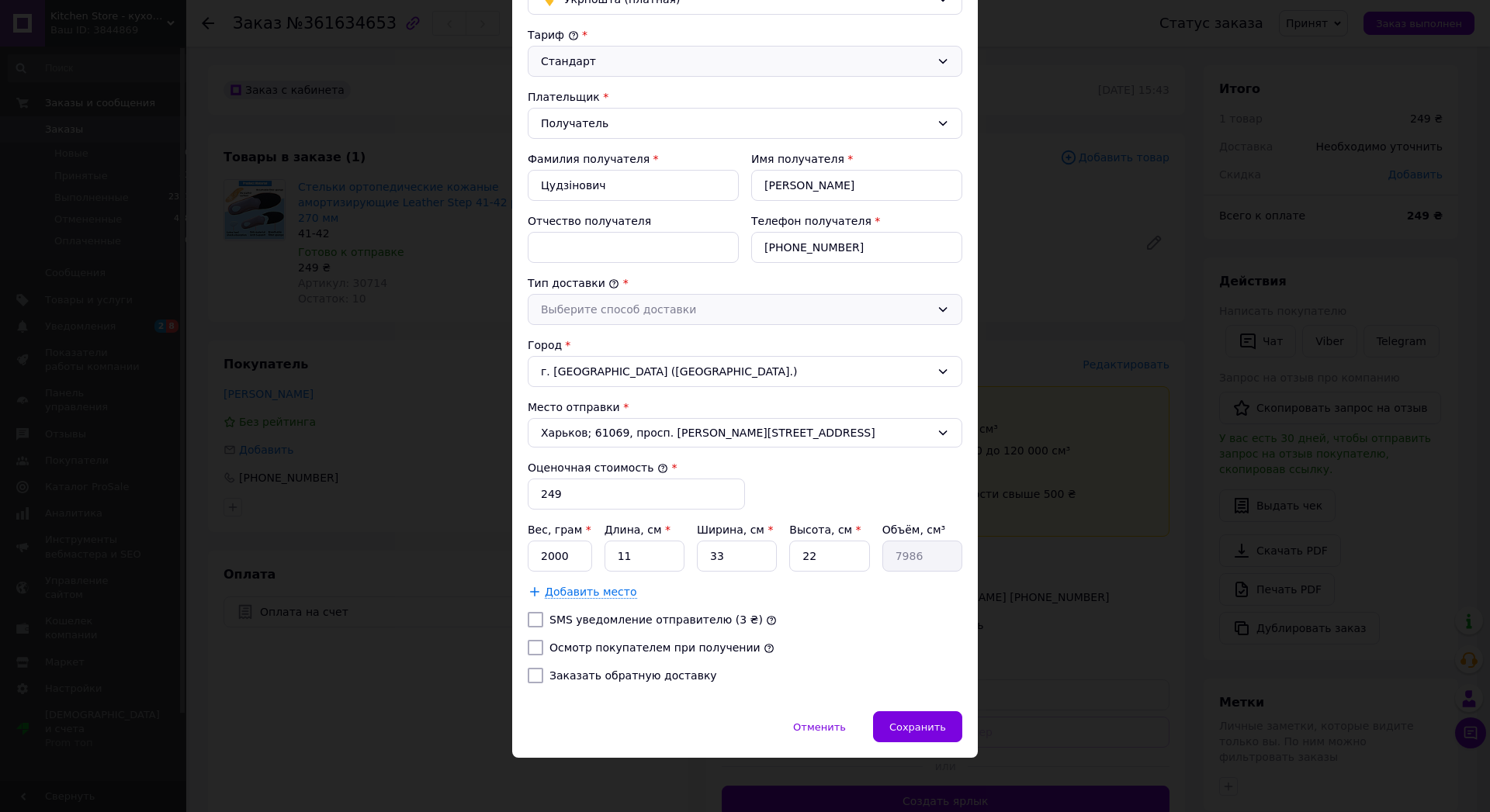
click at [584, 301] on div "Выберите способ доставки" at bounding box center [735, 309] width 389 height 17
click at [579, 328] on li "Склад - склад" at bounding box center [745, 342] width 433 height 29
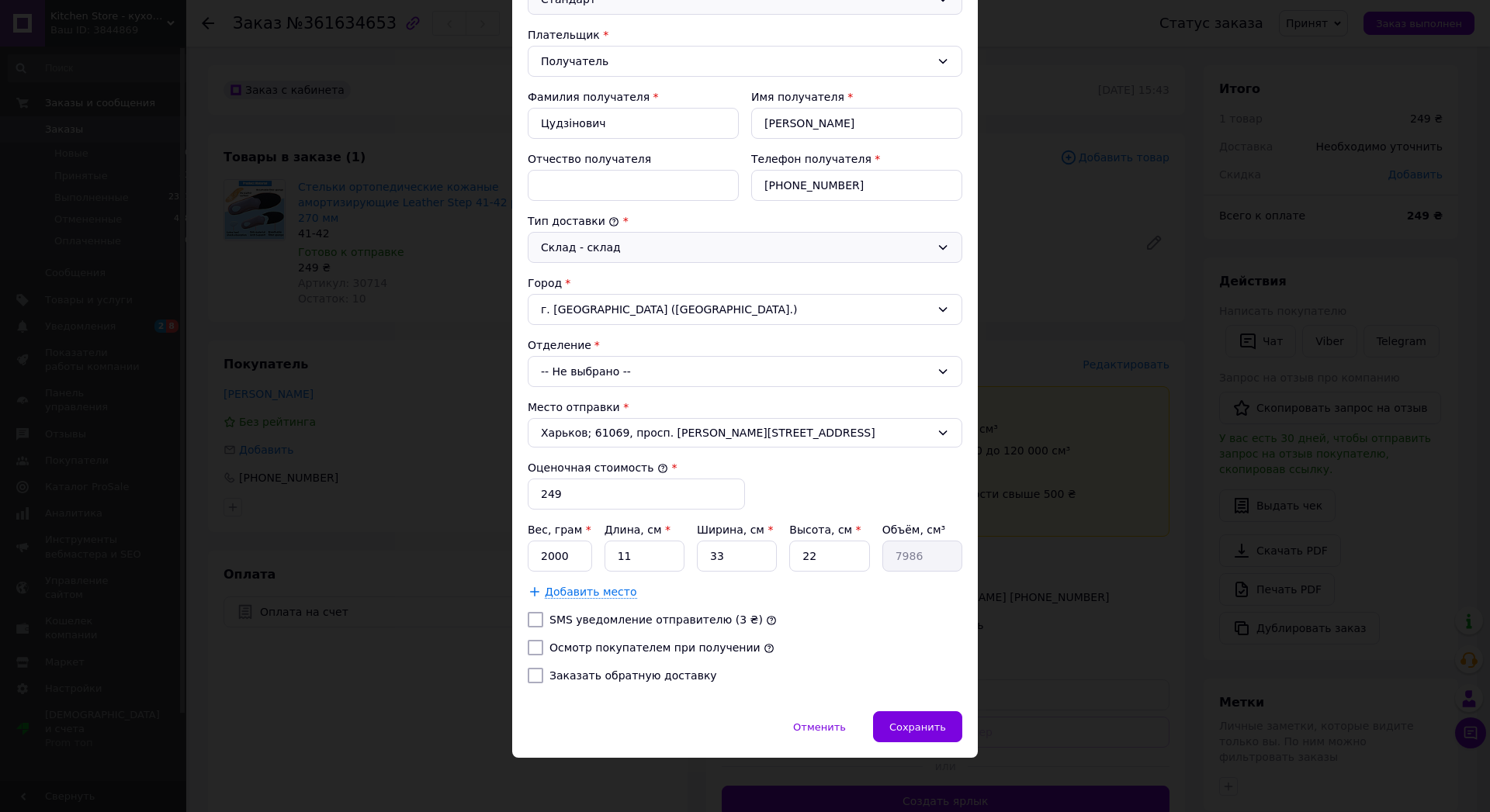
click at [577, 386] on div "-- Не выбрано --" at bounding box center [745, 371] width 434 height 31
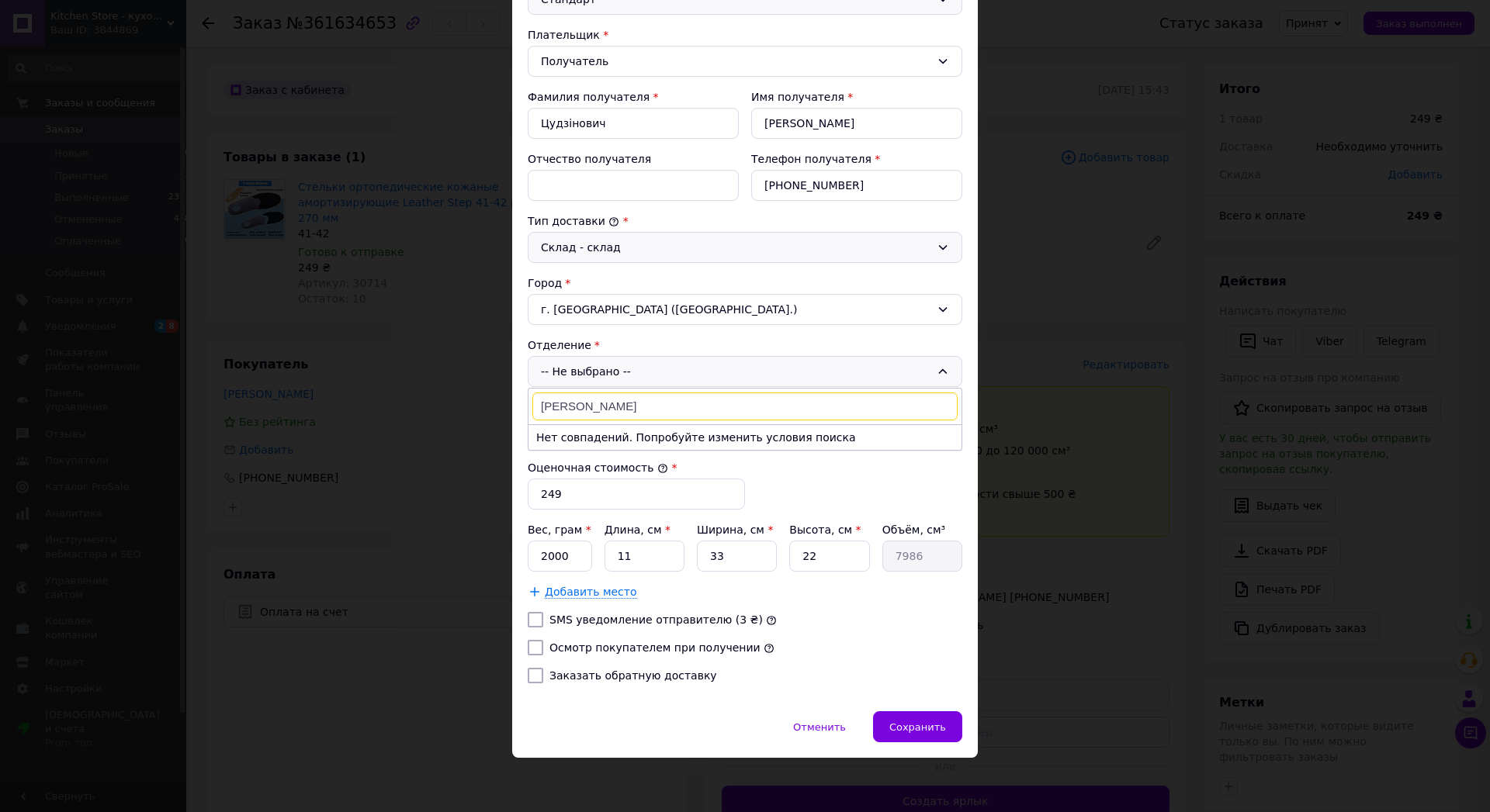
drag, startPoint x: 592, startPoint y: 426, endPoint x: 499, endPoint y: 439, distance: 93.9
click at [532, 420] on input "[PERSON_NAME]" at bounding box center [745, 406] width 425 height 28
click at [603, 420] on input "[PERSON_NAME]" at bounding box center [745, 406] width 425 height 28
click at [532, 420] on input "[PERSON_NAME]" at bounding box center [745, 406] width 425 height 28
paste input "02102"
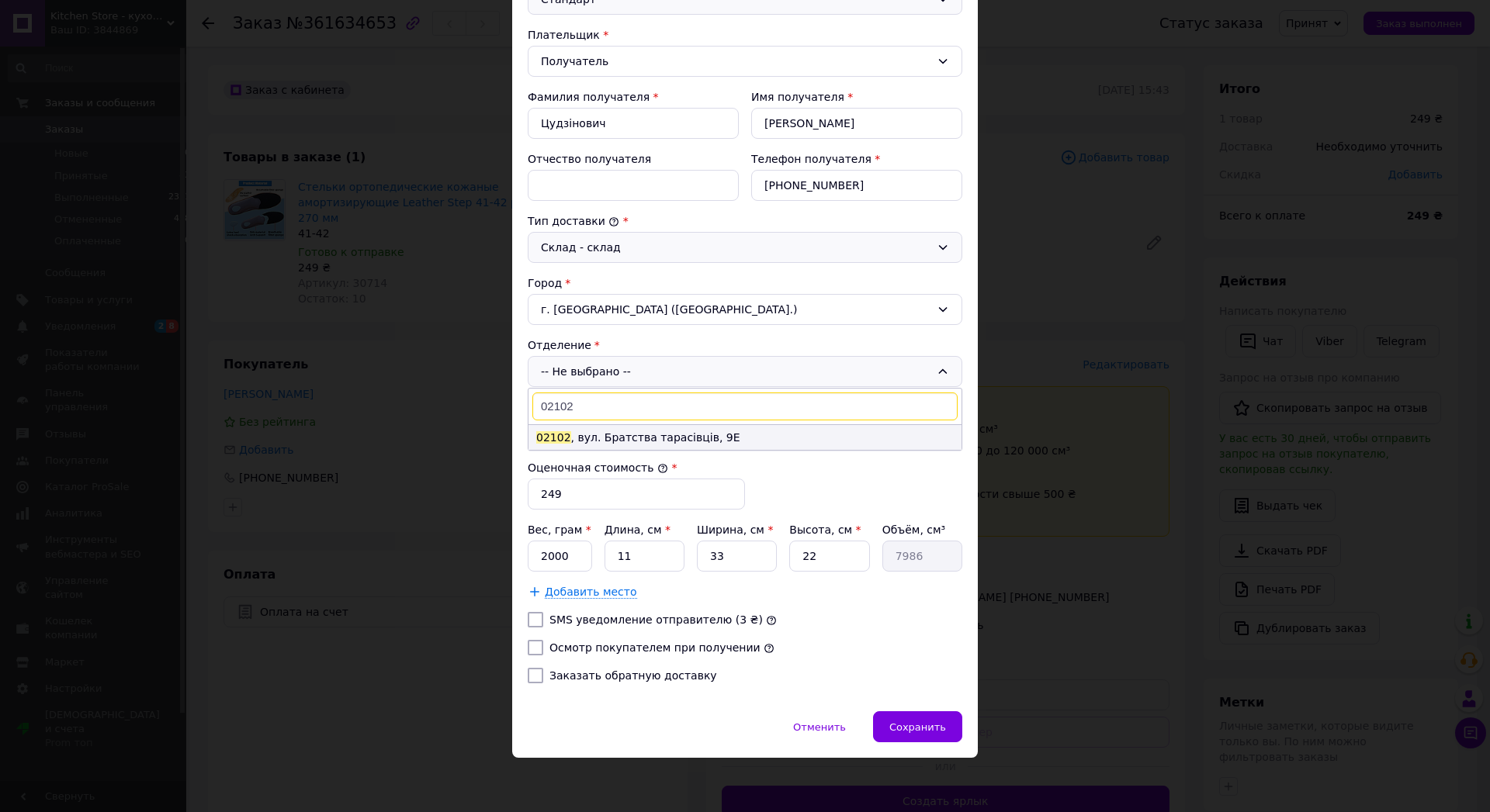
type input "02102"
click at [645, 450] on li "02102 , вул. Братства тарасівців, 9Е" at bounding box center [745, 437] width 433 height 25
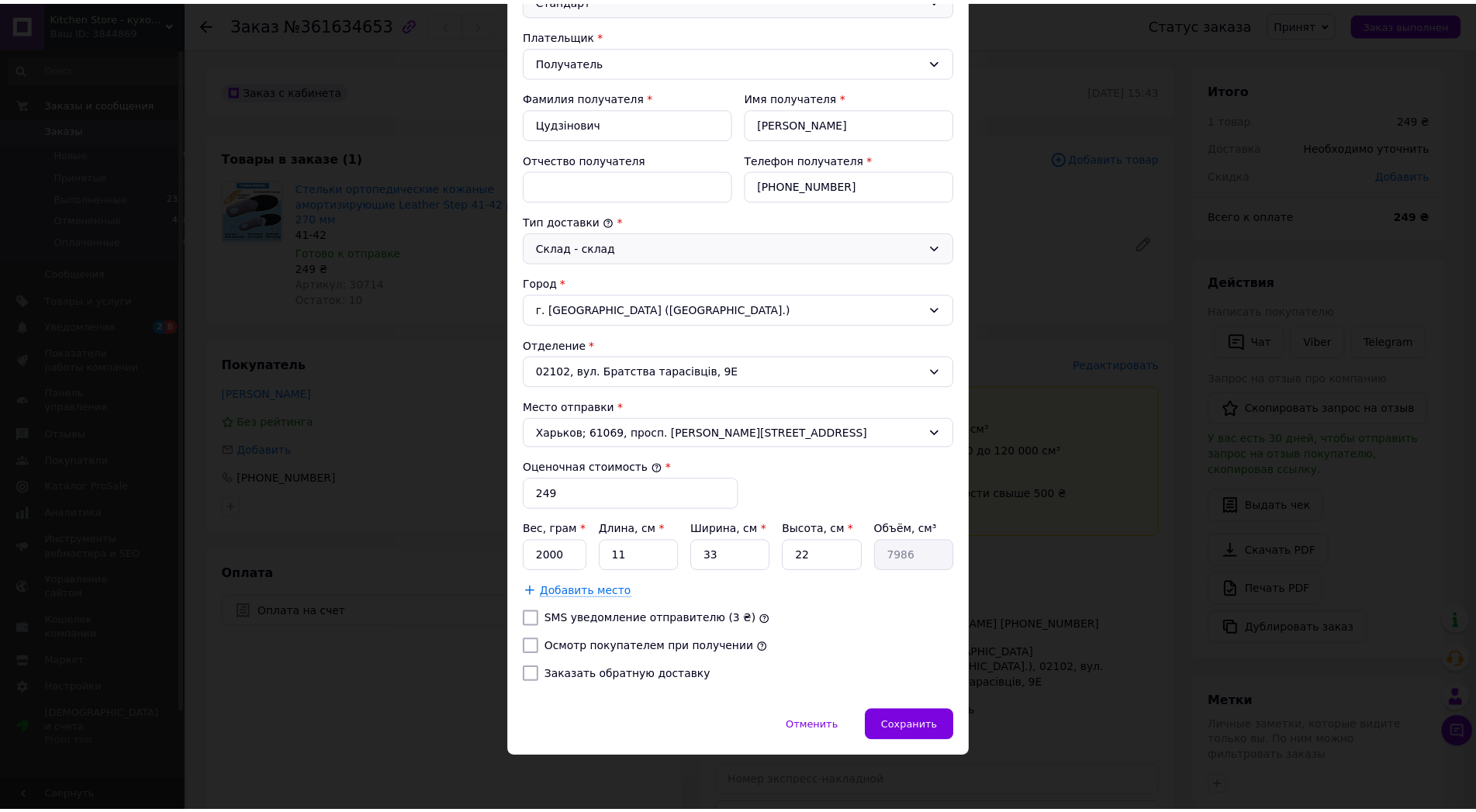
scroll to position [319, 0]
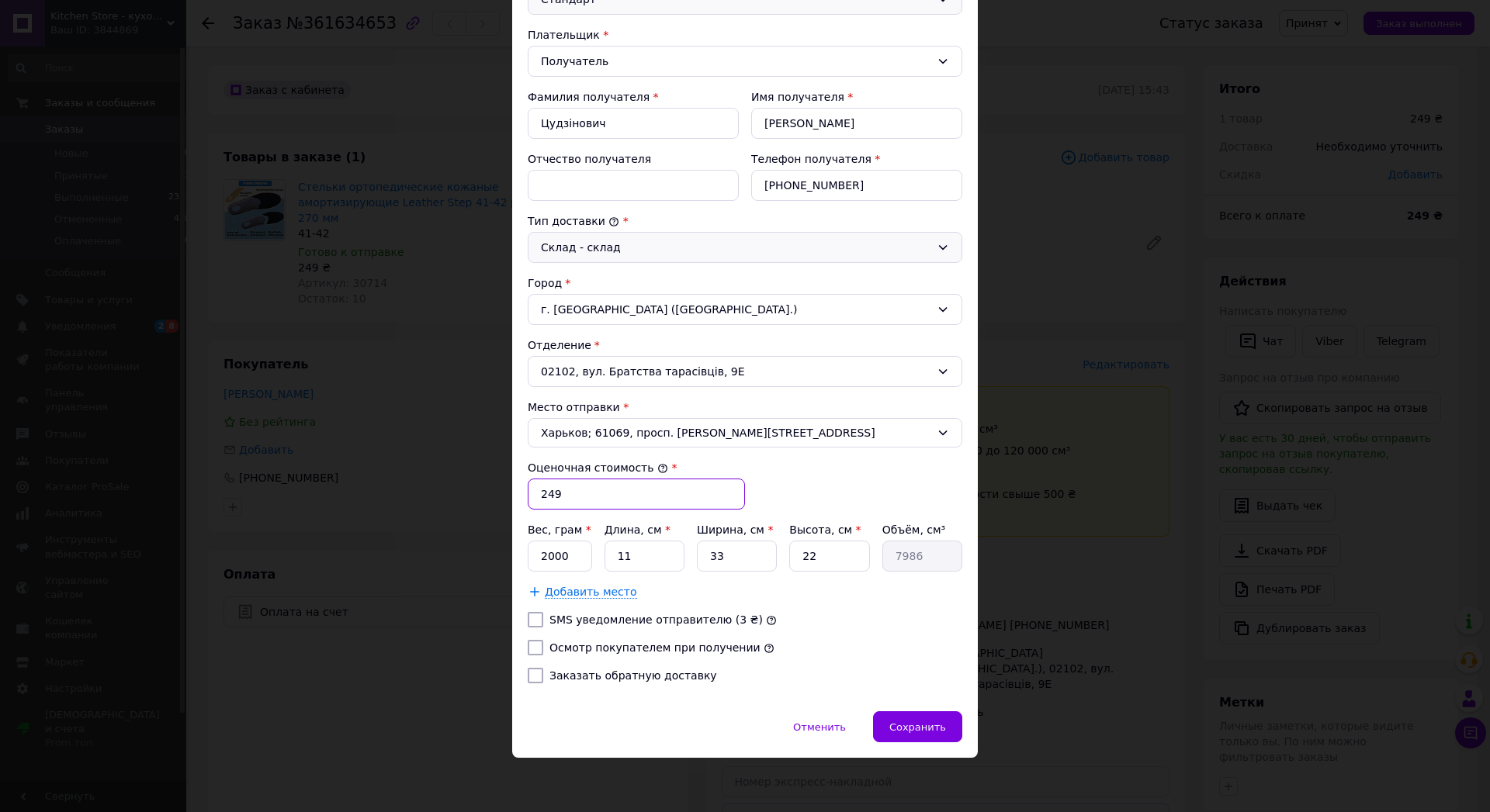
drag, startPoint x: 575, startPoint y: 453, endPoint x: 532, endPoint y: 454, distance: 43.0
click at [532, 478] on input "249" at bounding box center [636, 494] width 217 height 31
type input "250"
drag, startPoint x: 563, startPoint y: 548, endPoint x: 532, endPoint y: 549, distance: 31.0
click at [532, 549] on input "2000" at bounding box center [559, 556] width 65 height 31
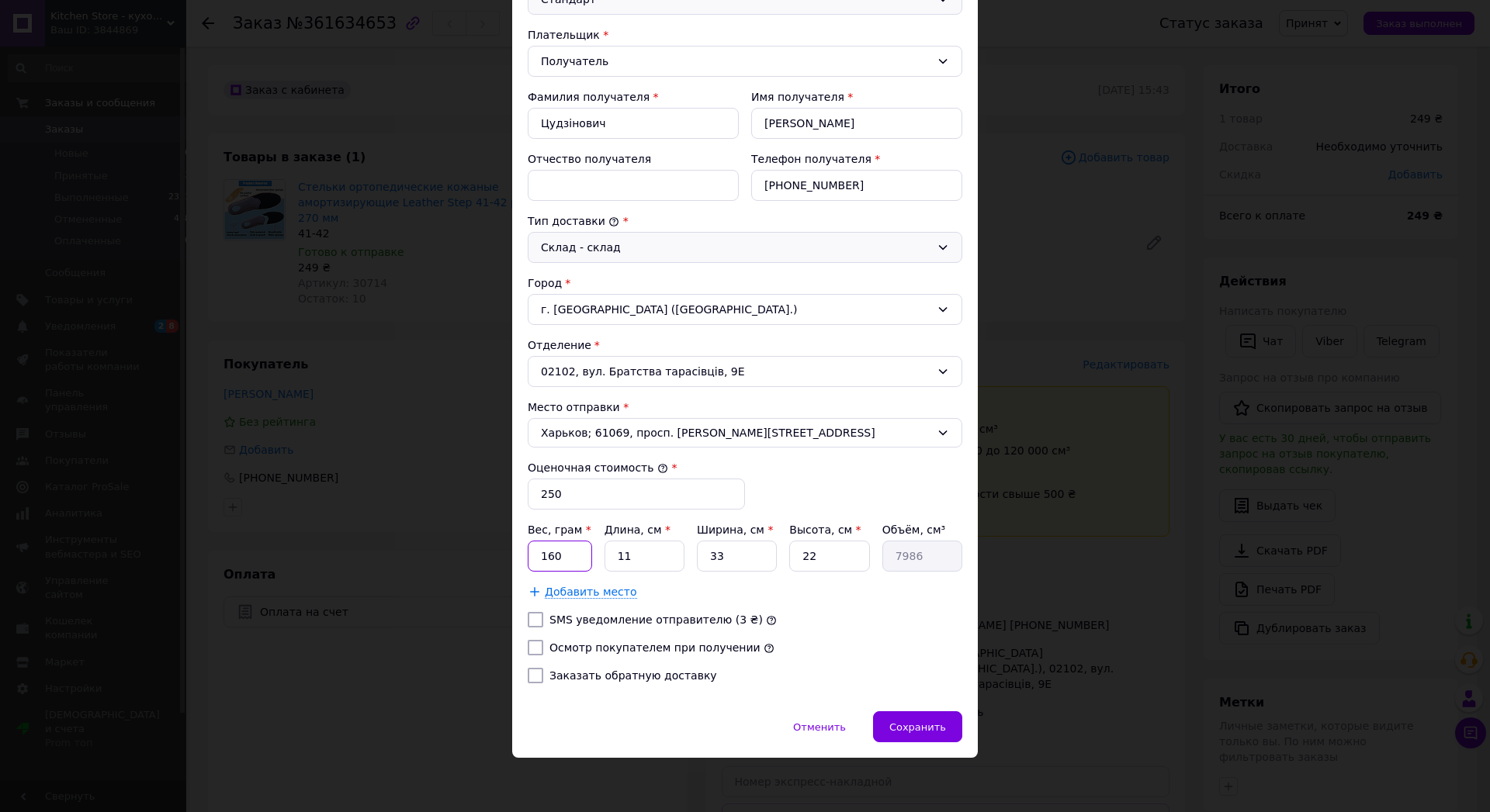
type input "160"
type input "4"
type input "2904"
type input "42"
type input "30492"
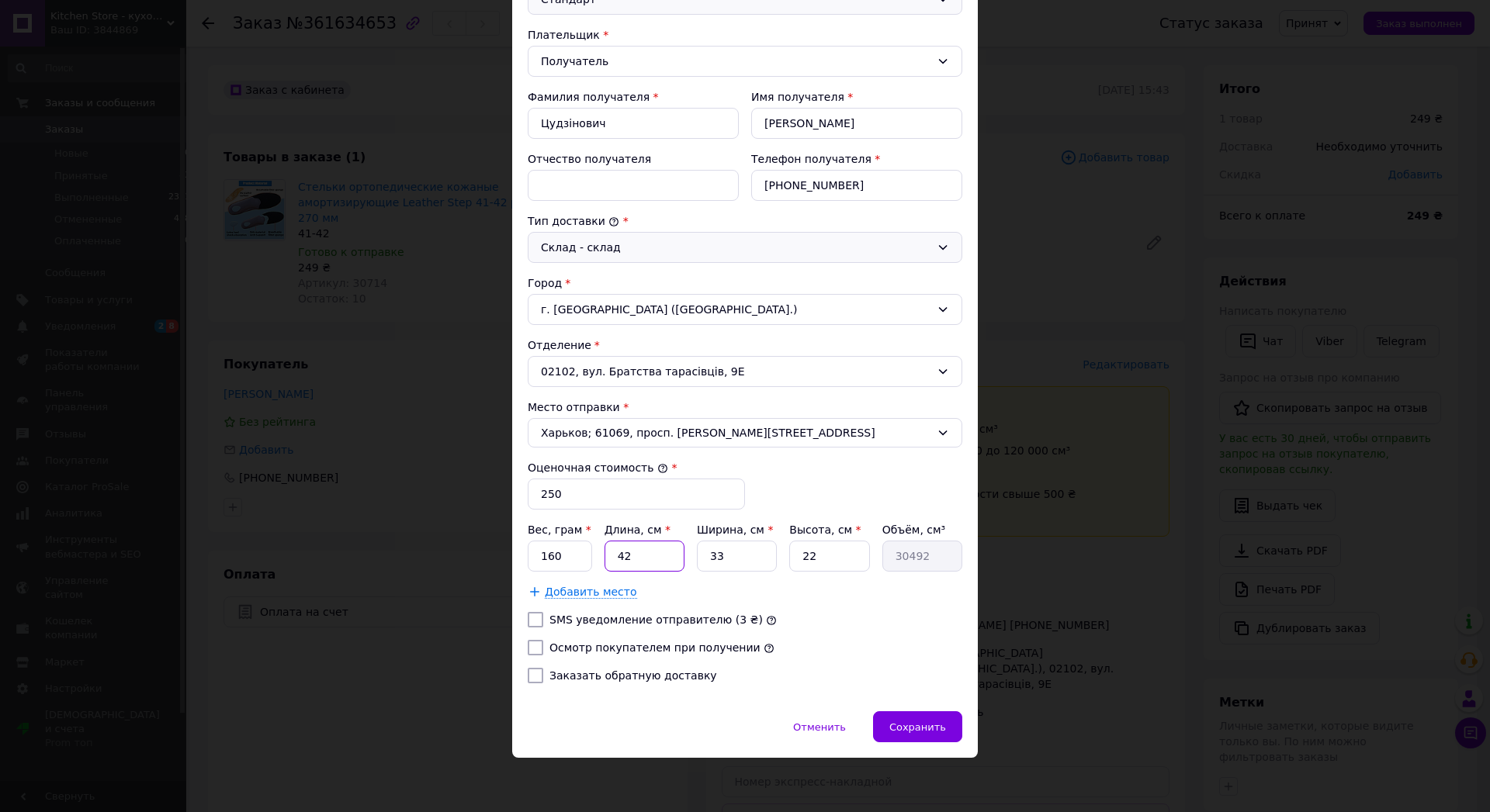
type input "42"
type input "1"
type input "924"
type input "12"
type input "11088"
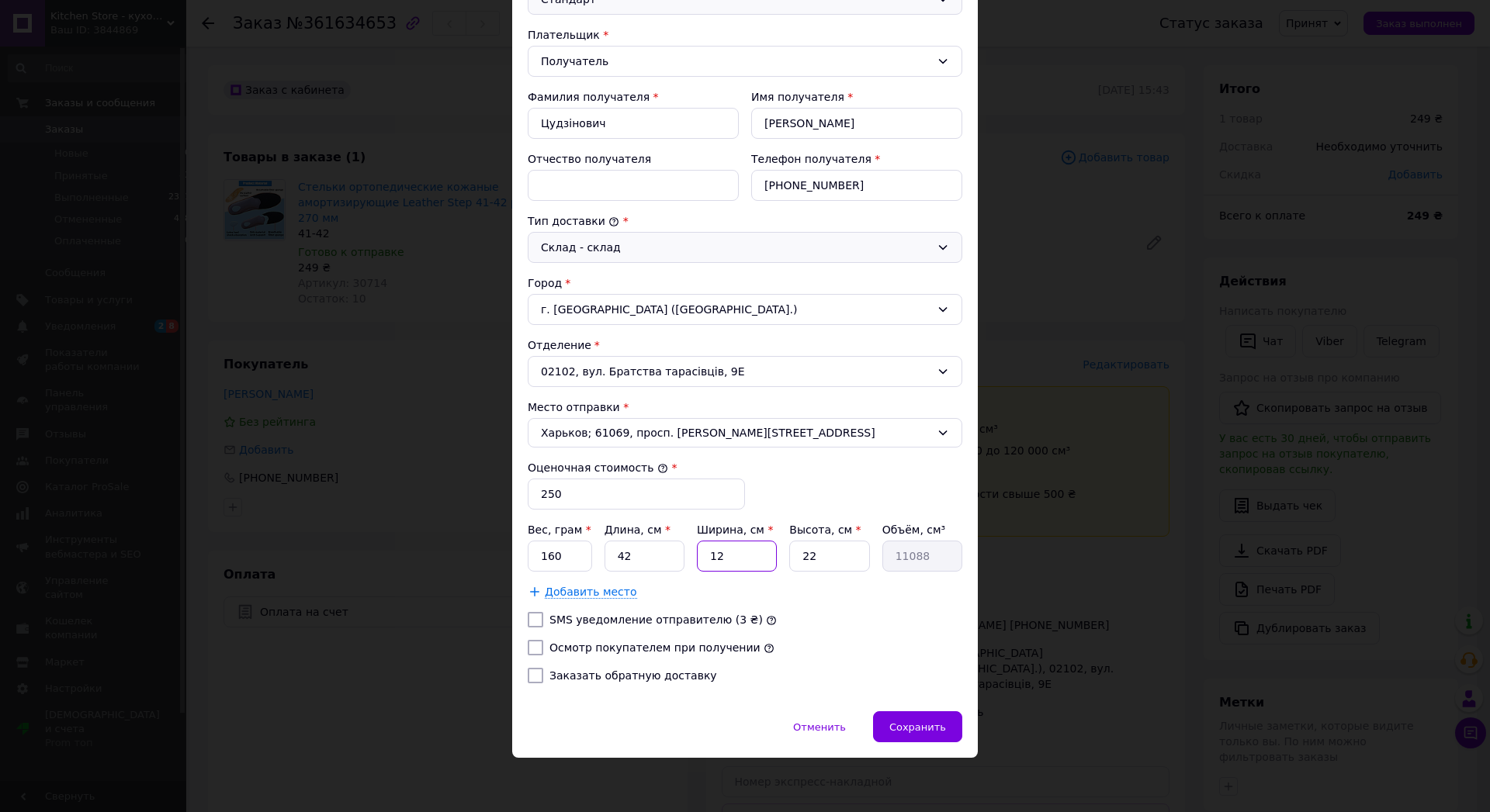
type input "12"
type input "2"
type input "1008"
type input "2"
click at [927, 732] on span "Сохранить" at bounding box center [917, 727] width 57 height 12
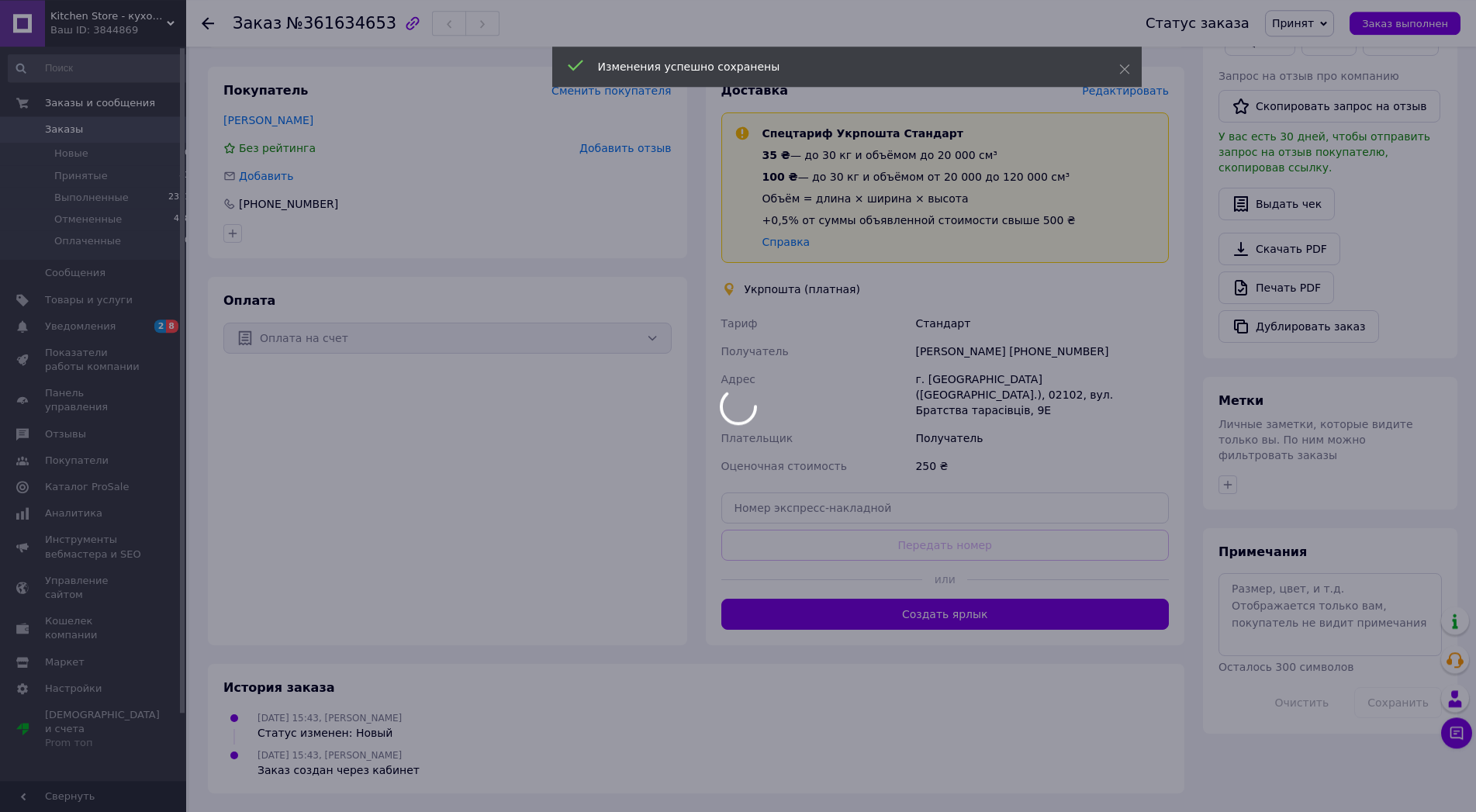
scroll to position [293, 0]
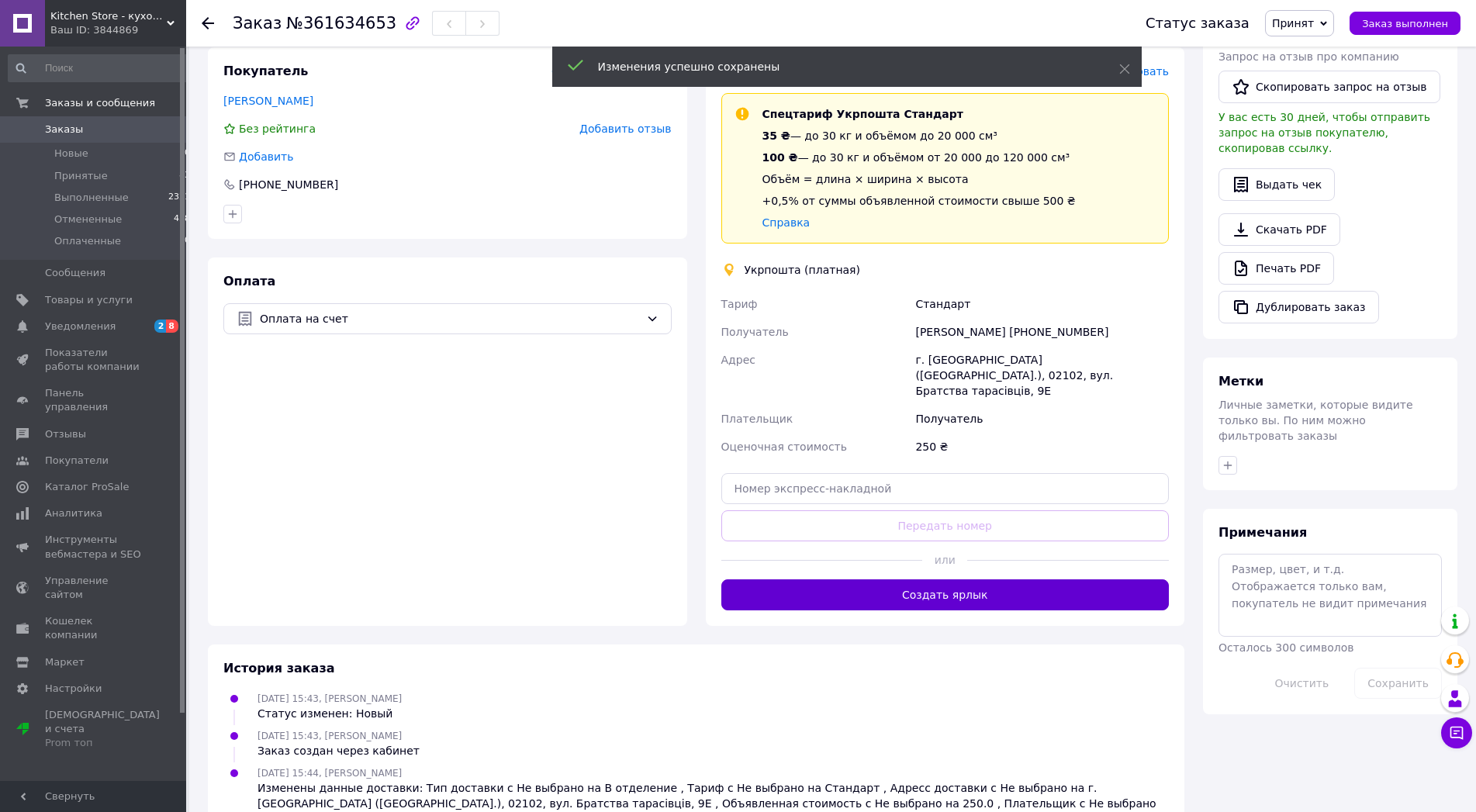
click at [883, 610] on button "Создать ярлык" at bounding box center [945, 594] width 448 height 31
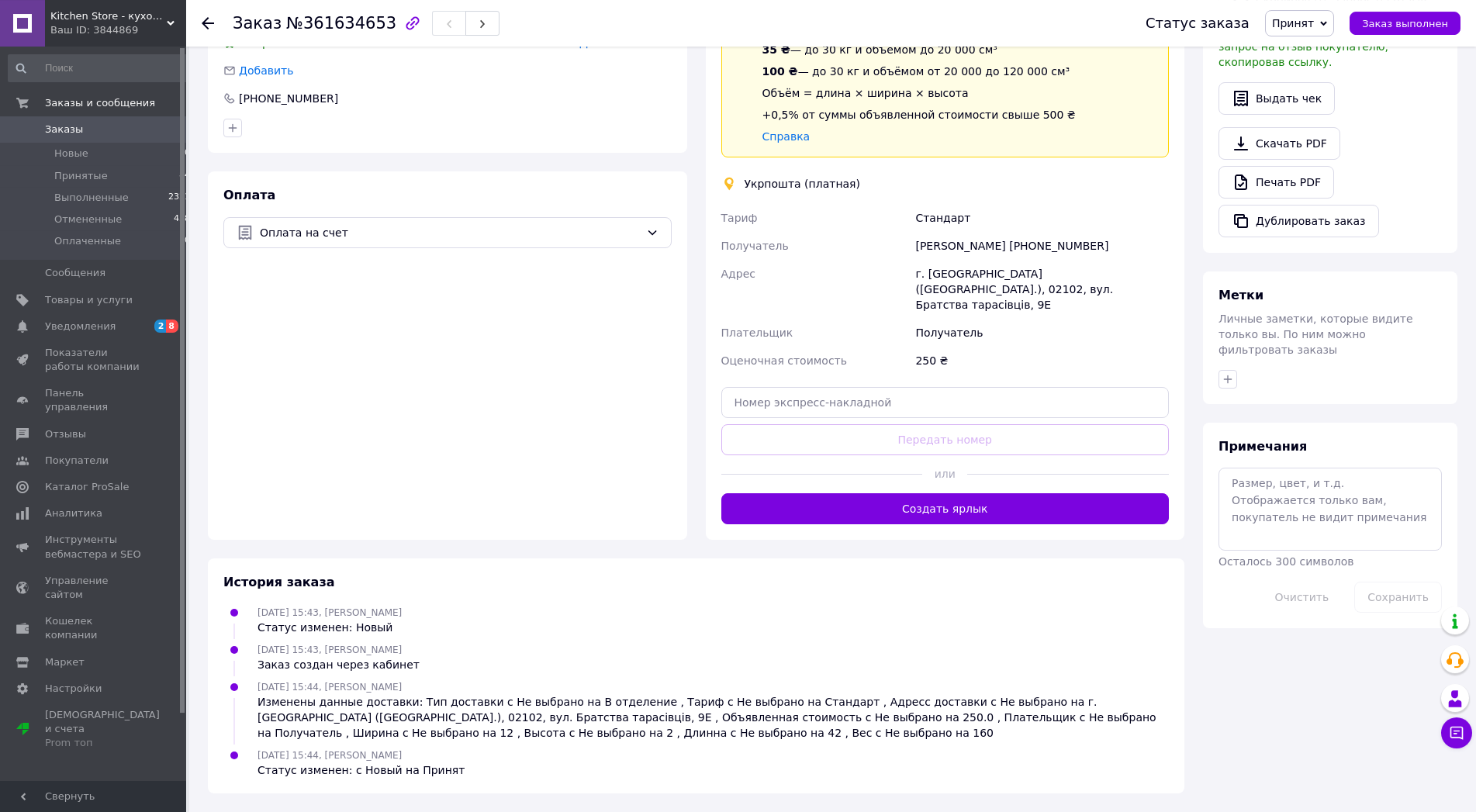
scroll to position [484, 0]
click at [912, 493] on button "Создать ярлык" at bounding box center [945, 508] width 448 height 31
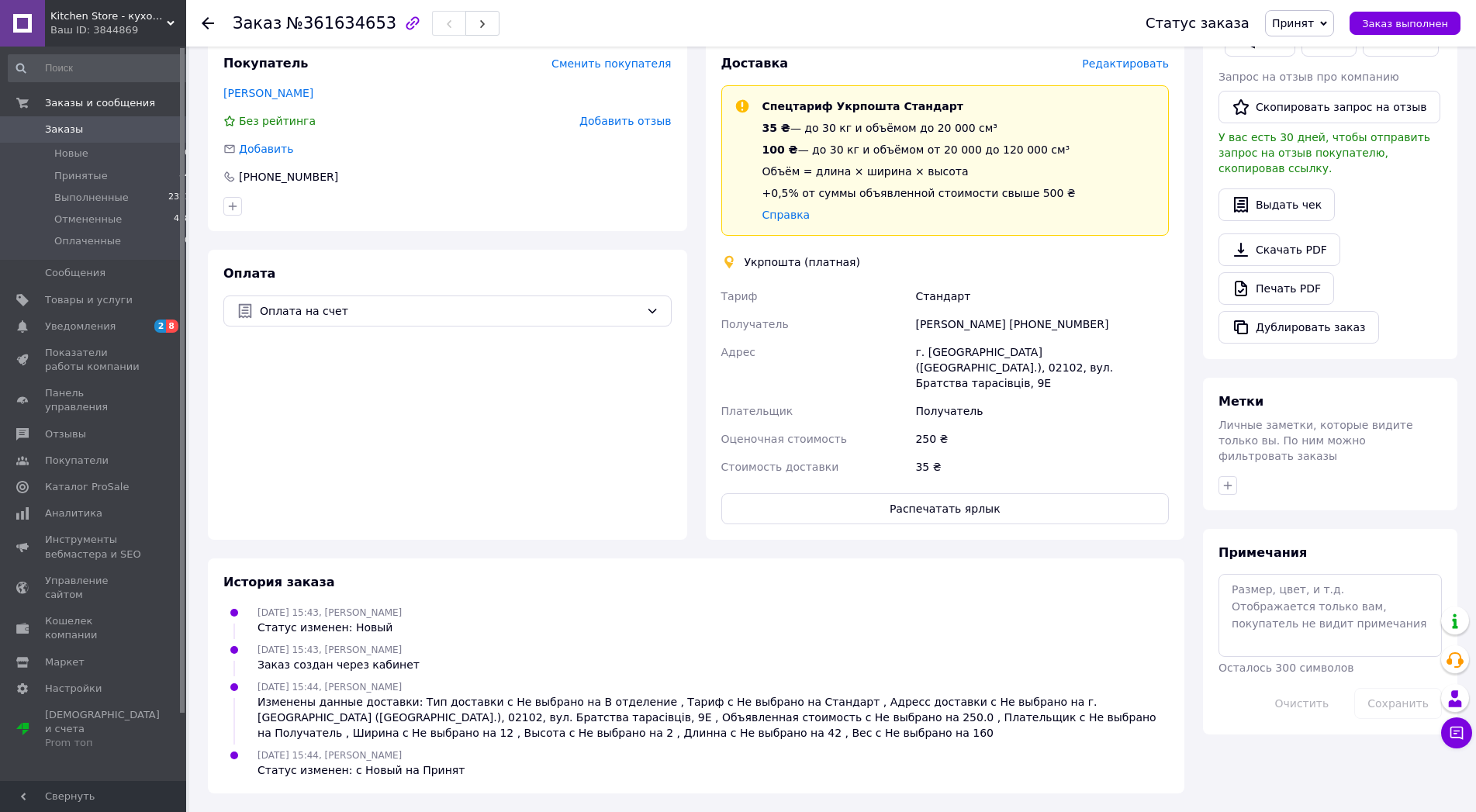
scroll to position [402, 0]
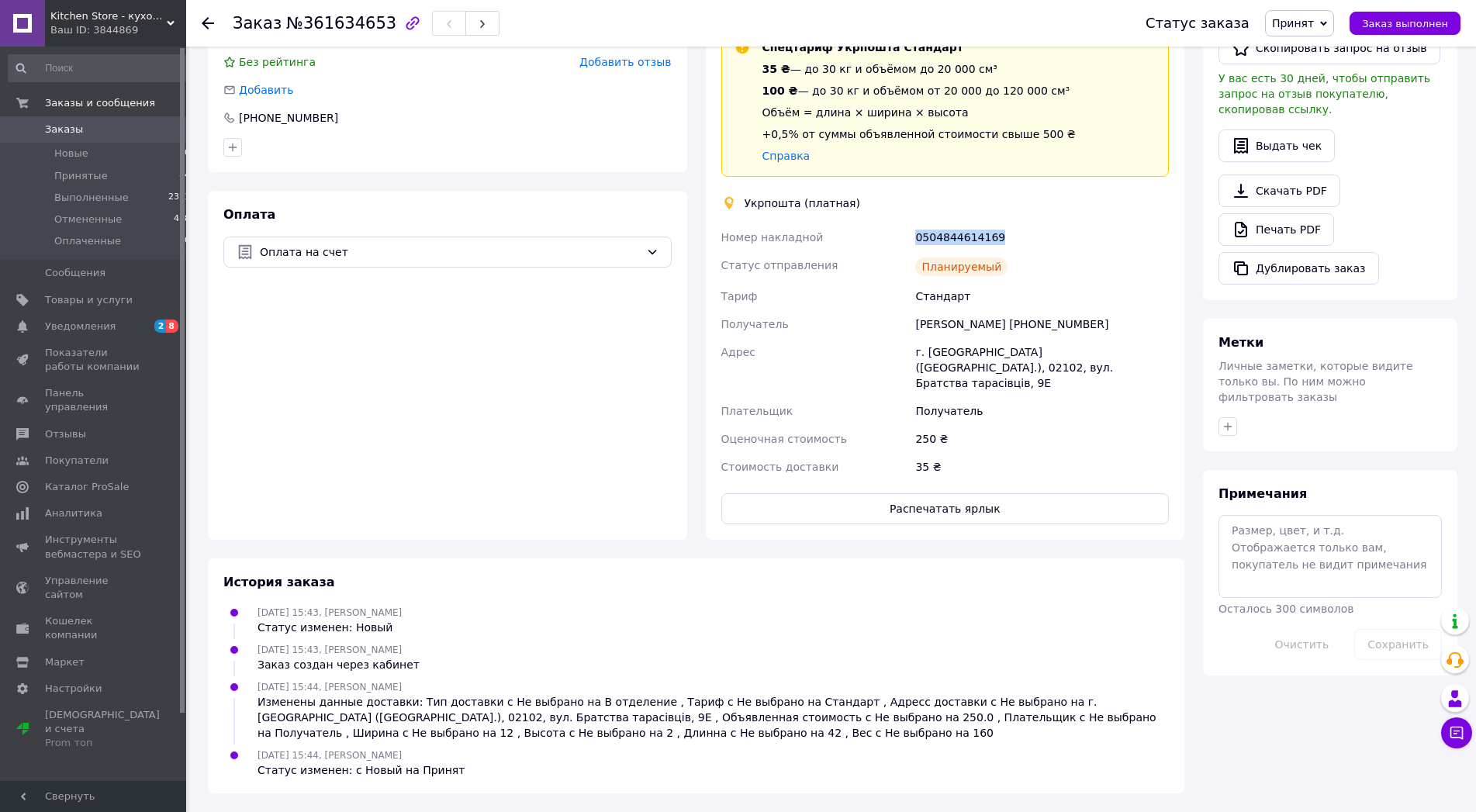
drag, startPoint x: 1022, startPoint y: 256, endPoint x: 901, endPoint y: 257, distance: 121.0
click at [901, 257] on div "Номер накладной 0504844614169 Статус отправления Планируемый Тариф Стандарт Пол…" at bounding box center [945, 351] width 454 height 257
copy div "Номер накладной 0504844614169"
click at [914, 520] on div "Доставка Редактировать Спецтариф Укрпошта Стандарт 35 ₴ — до 30 кг и объёмом до…" at bounding box center [945, 260] width 448 height 528
click at [919, 524] on button "Распечатать ярлык" at bounding box center [945, 508] width 448 height 31
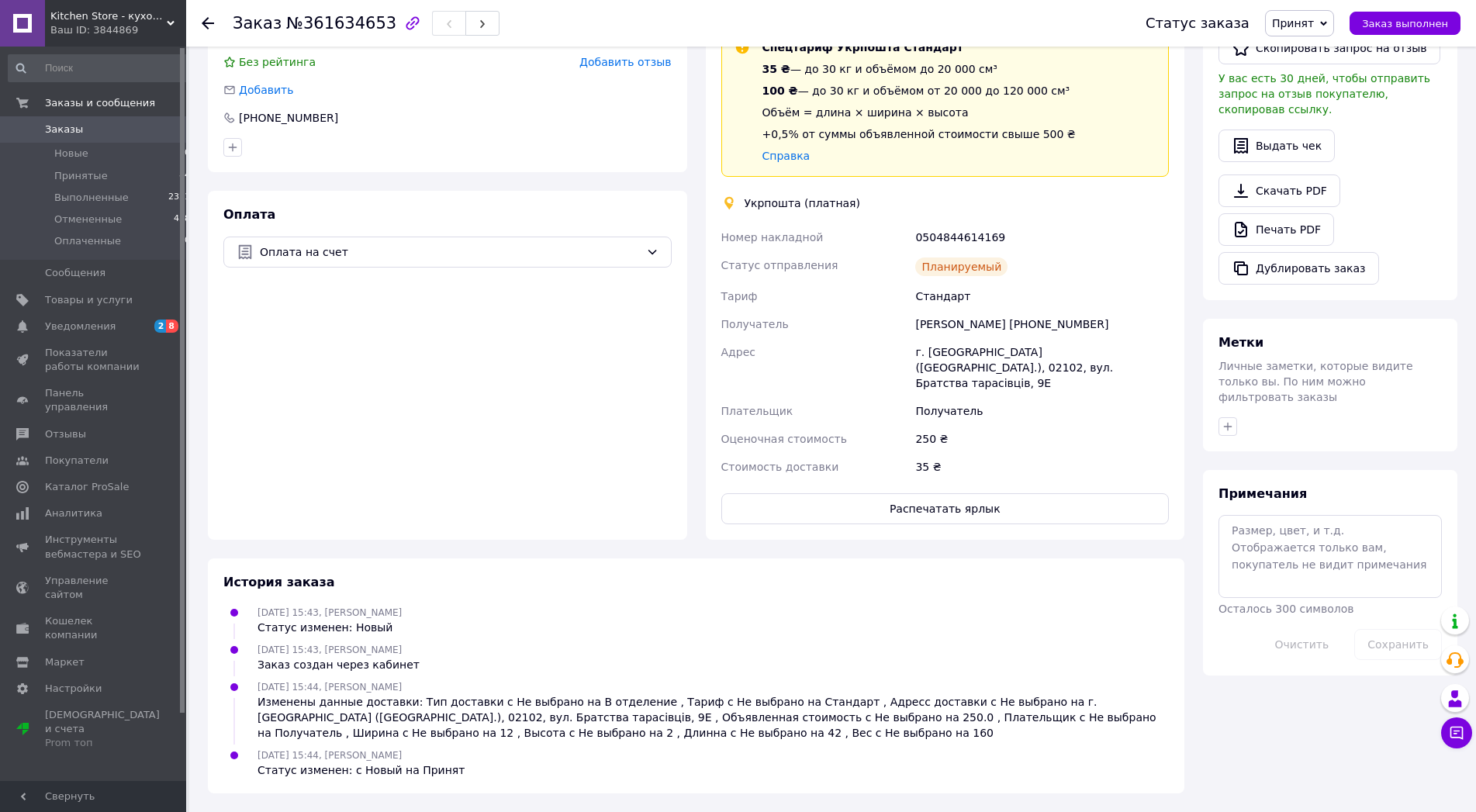
click at [65, 136] on span "Заказы" at bounding box center [64, 129] width 38 height 14
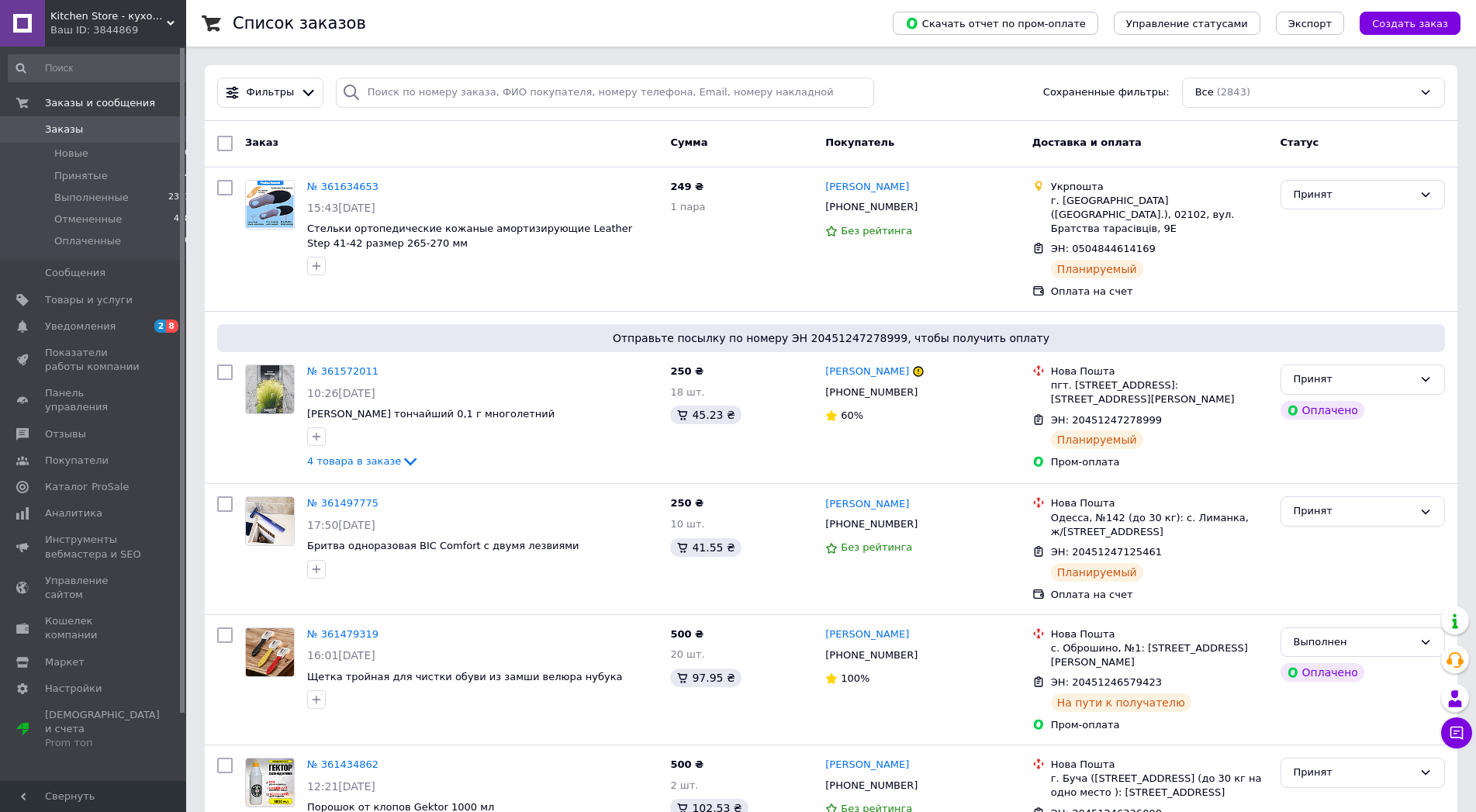
click at [167, 20] on icon at bounding box center [170, 23] width 8 height 8
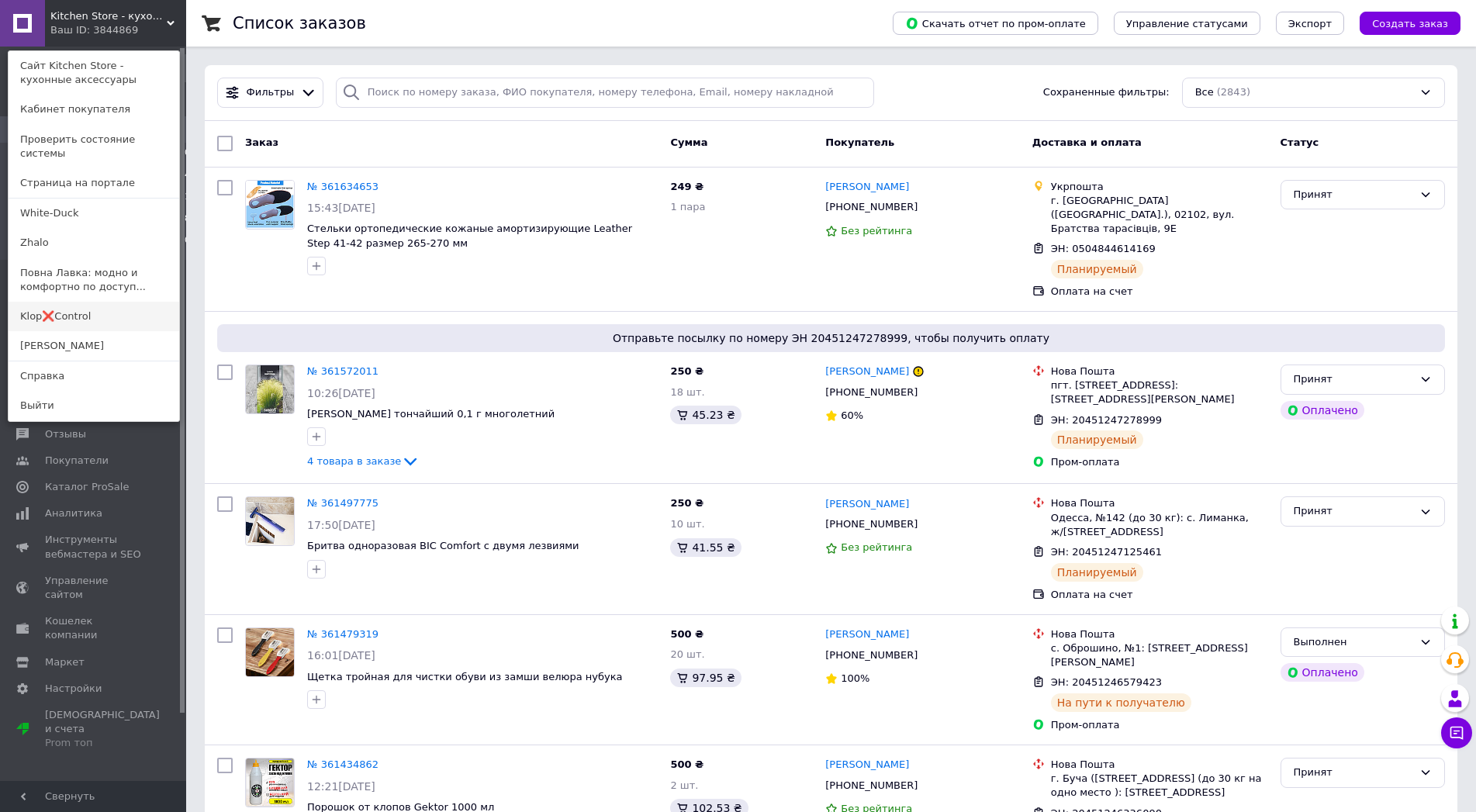
click at [57, 331] on link "Klop❌Control" at bounding box center [94, 316] width 171 height 29
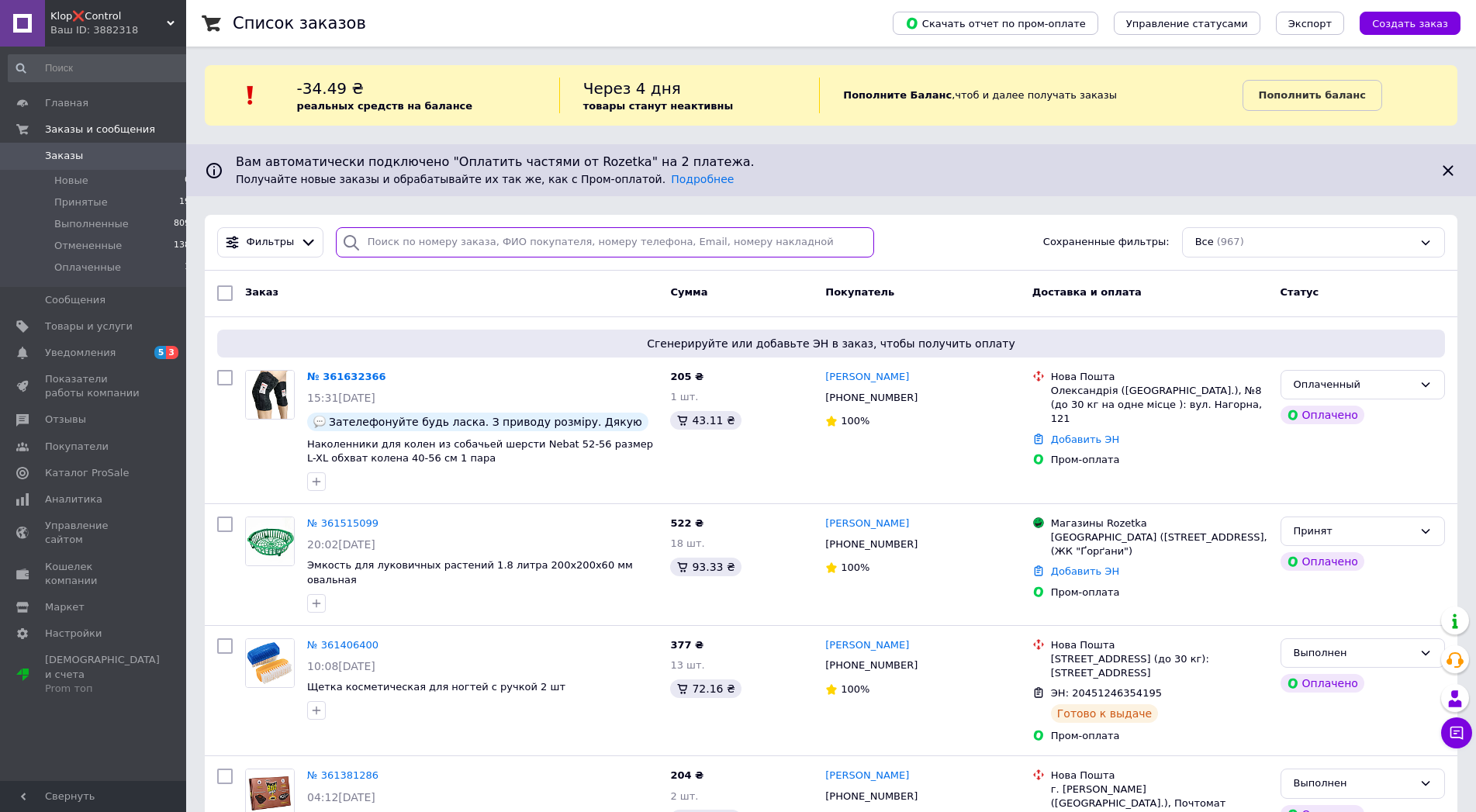
click at [391, 257] on input "search" at bounding box center [605, 242] width 539 height 30
paste input "361515099"
type input "361515099"
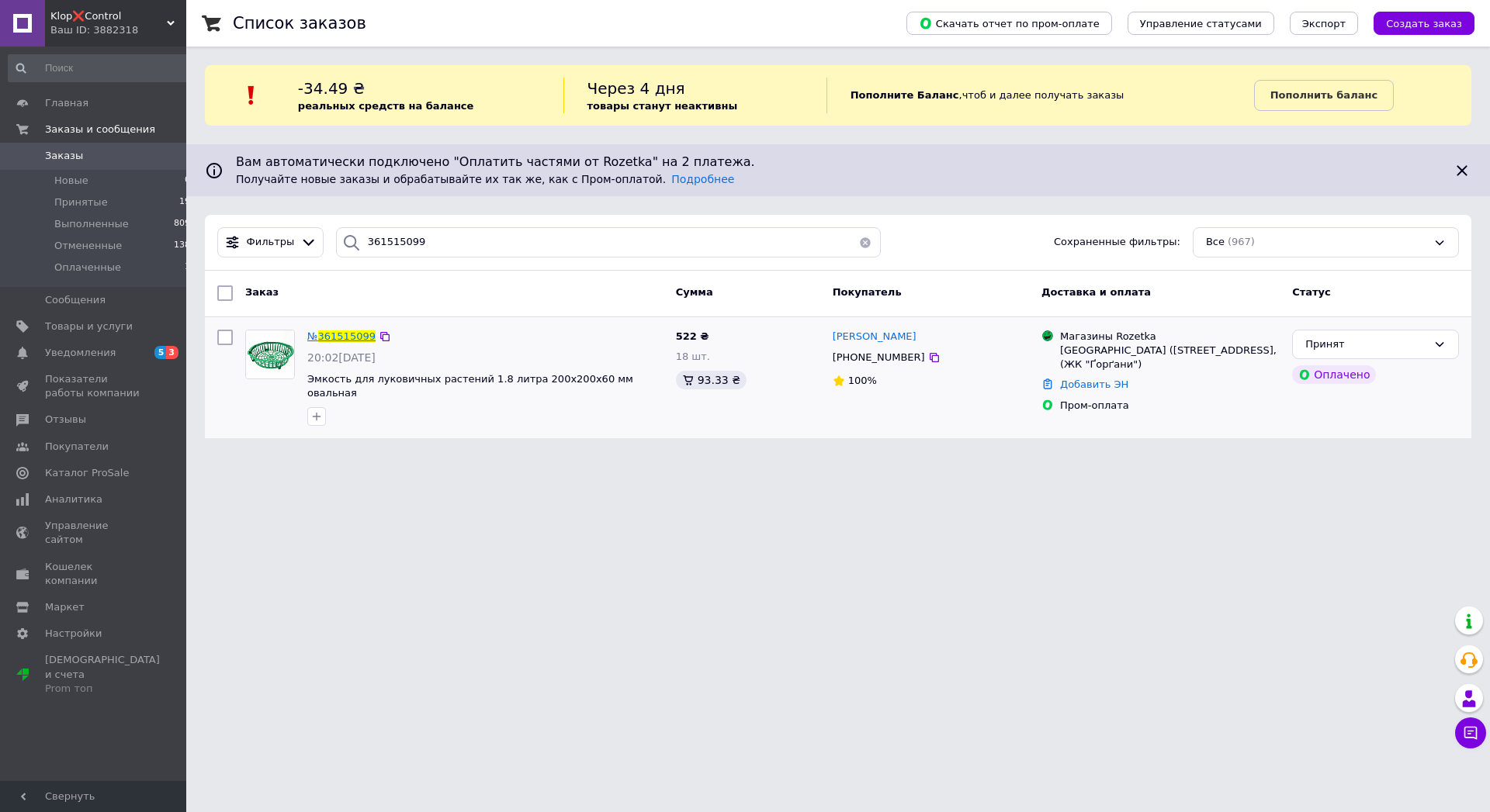
click at [349, 342] on span "361515099" at bounding box center [346, 336] width 57 height 12
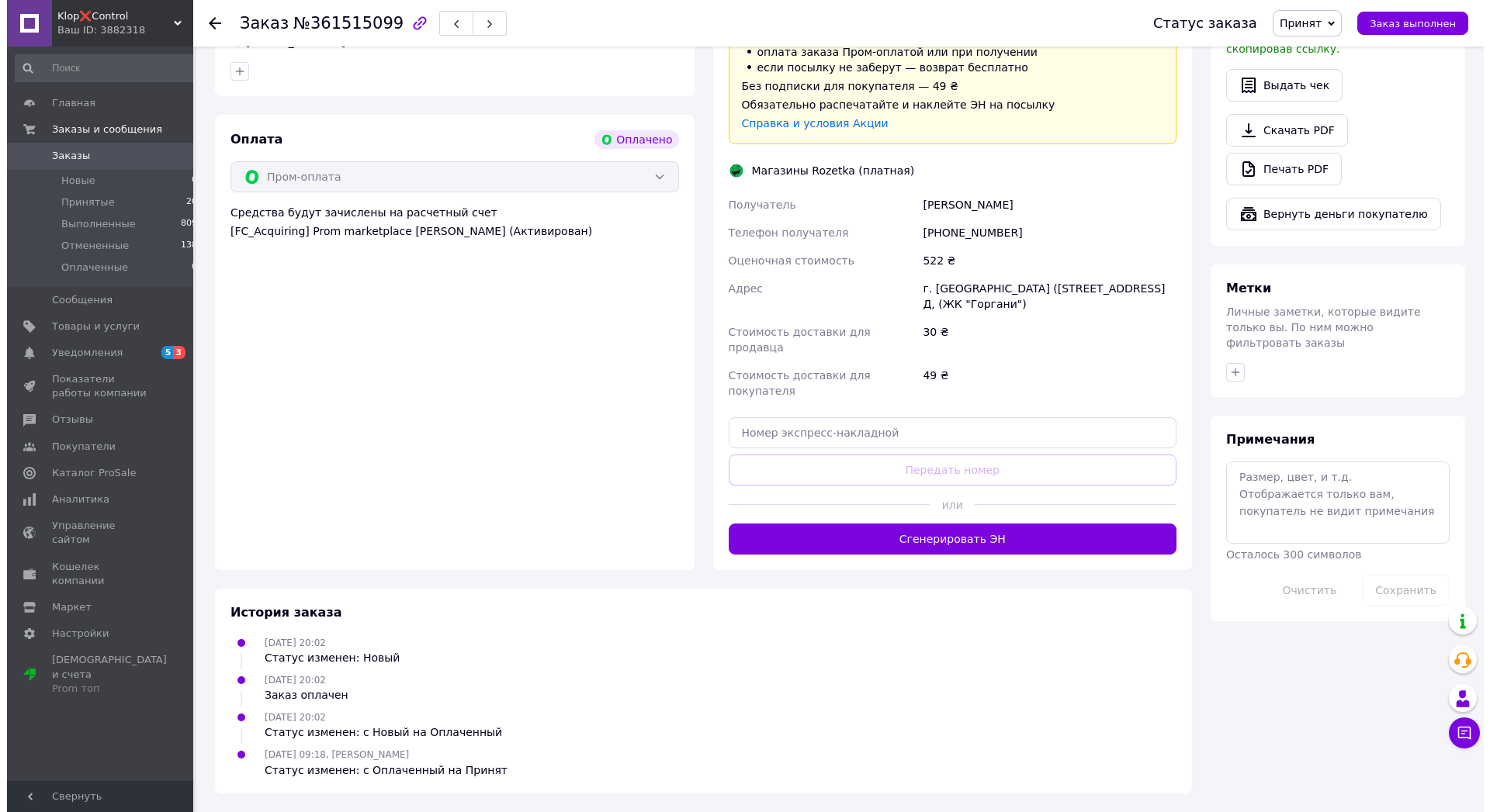
scroll to position [468, 0]
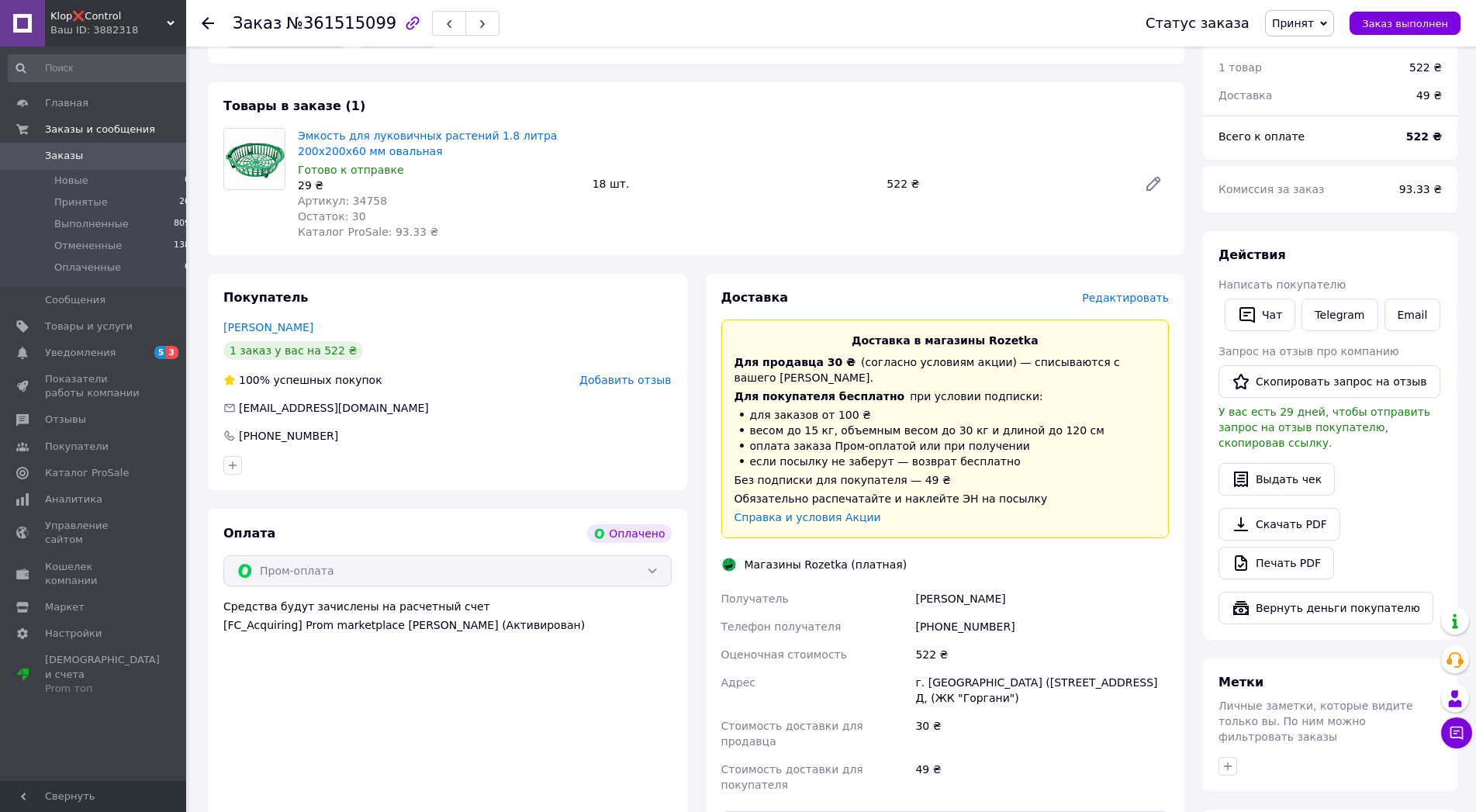
click at [1126, 304] on span "Редактировать" at bounding box center [1126, 297] width 87 height 13
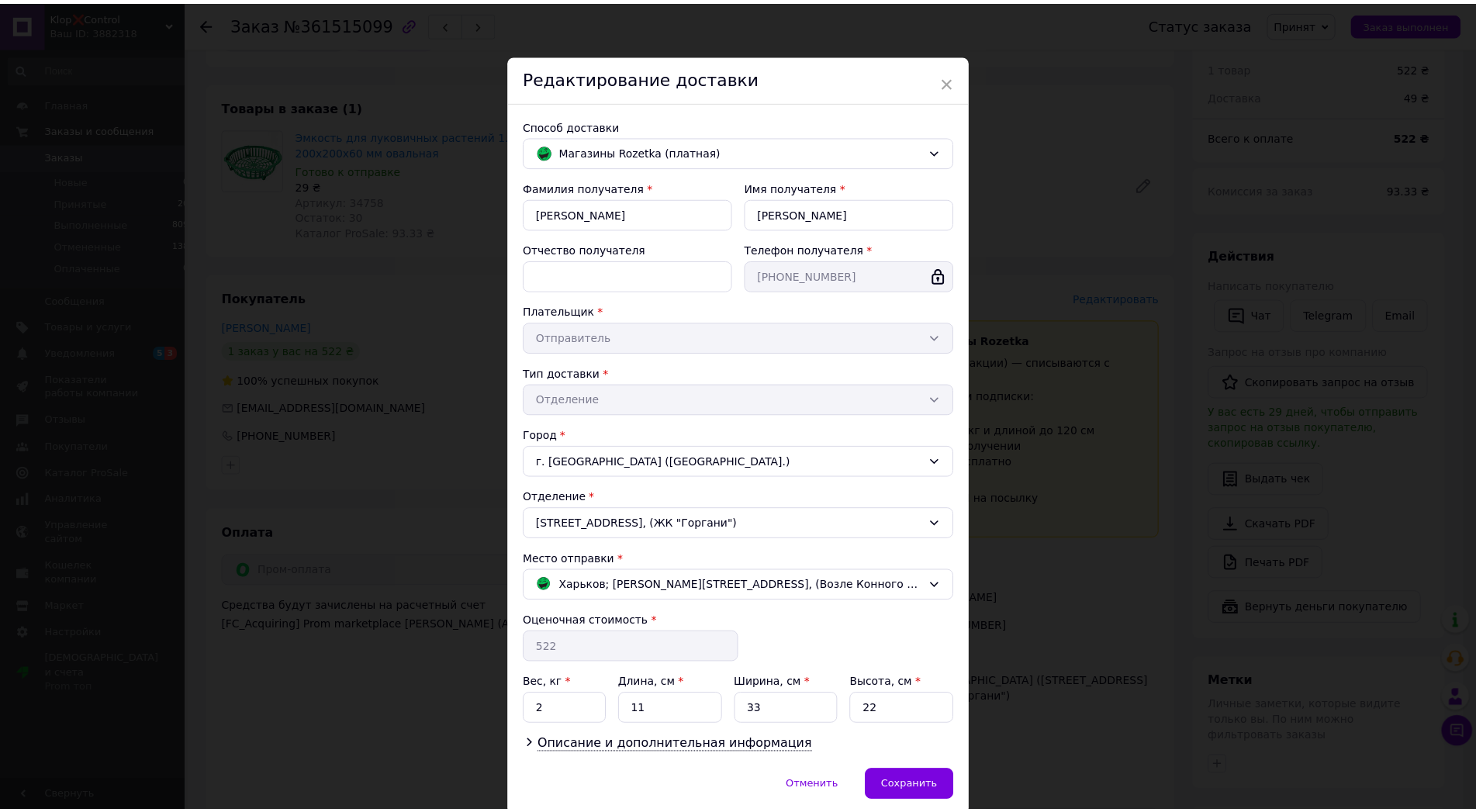
scroll to position [131, 0]
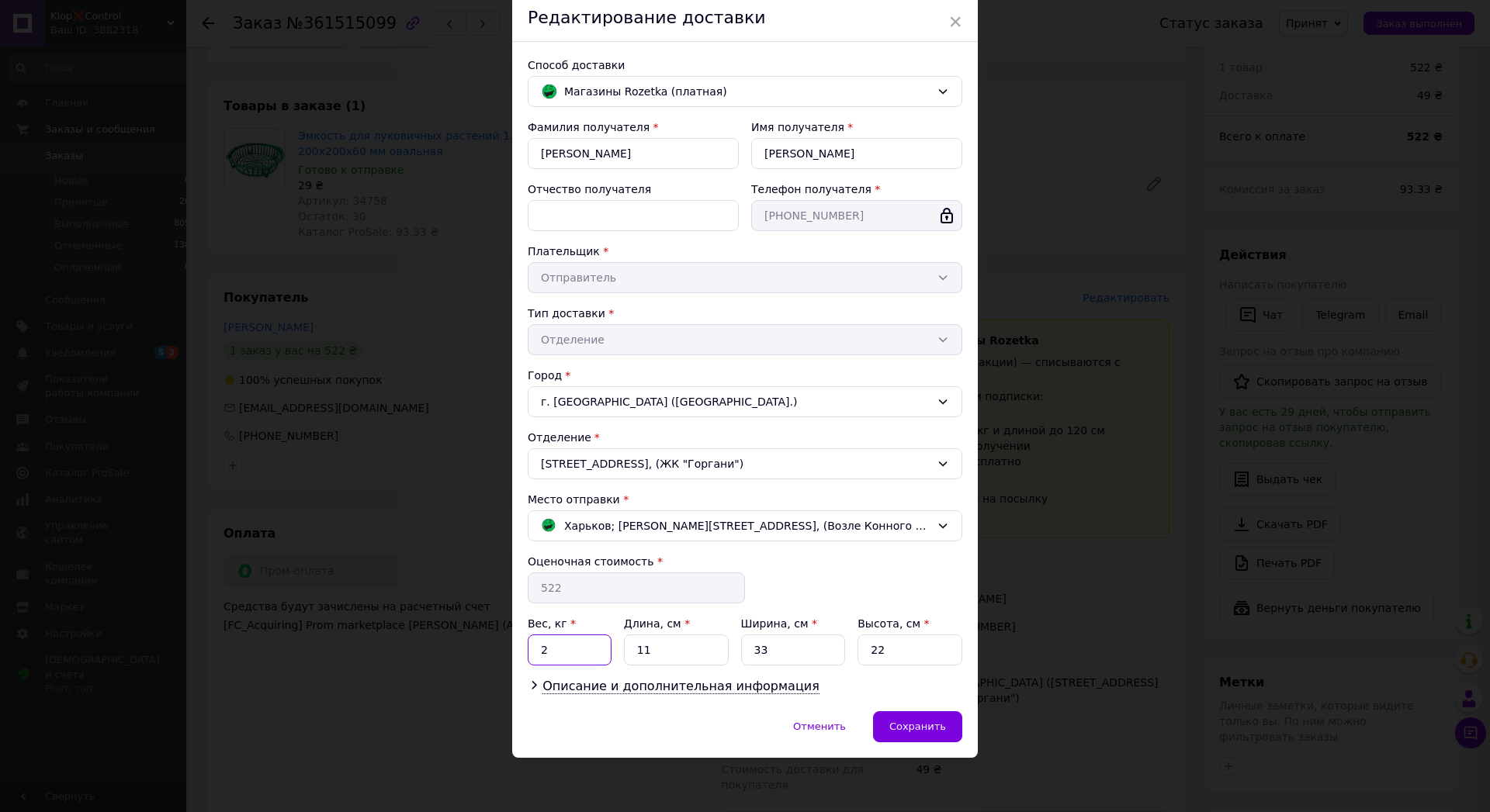
click at [559, 646] on input "2" at bounding box center [569, 649] width 84 height 31
type input "0.8"
type input "24"
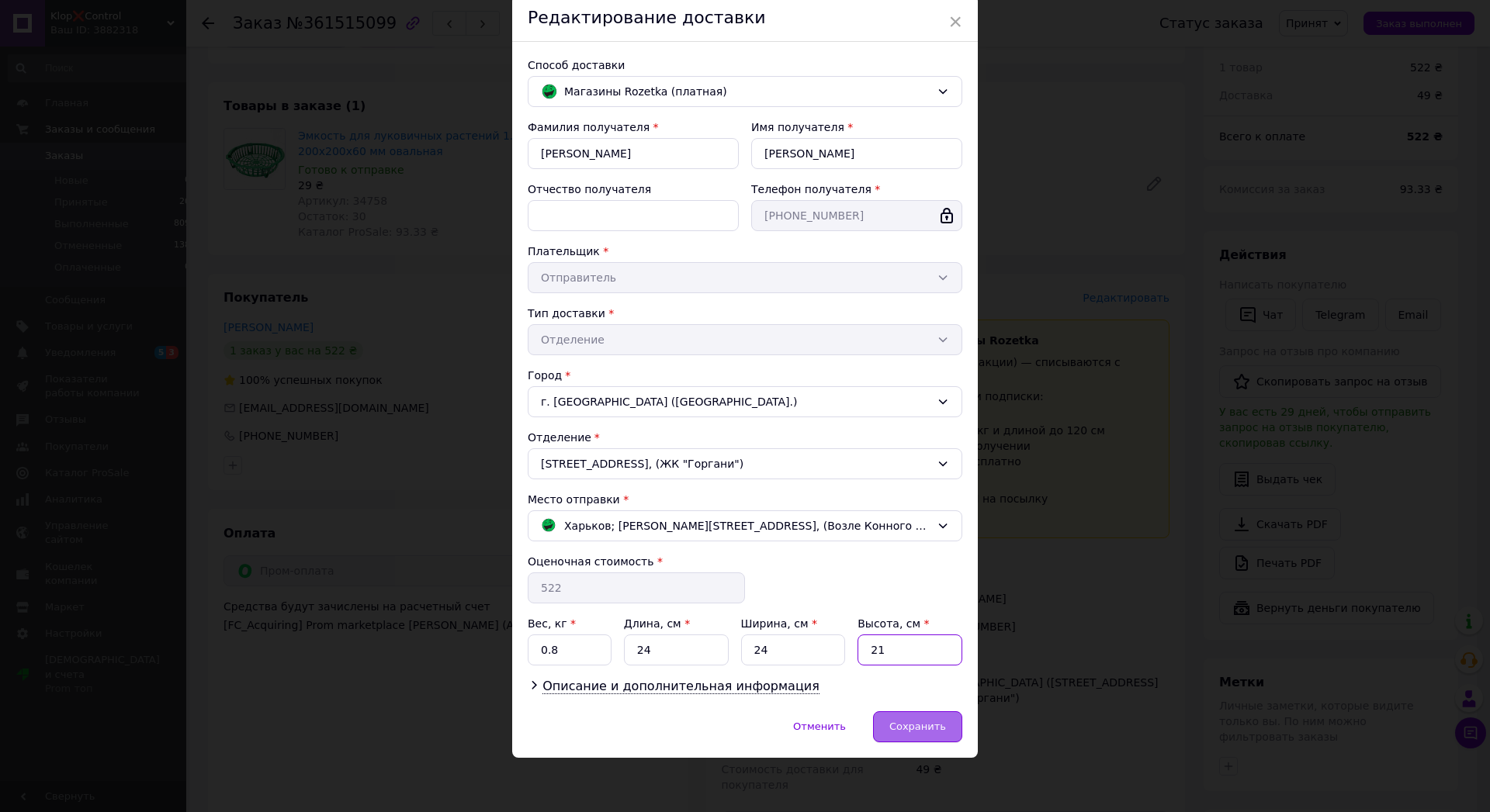
type input "21"
click at [900, 732] on span "Сохранить" at bounding box center [917, 727] width 57 height 12
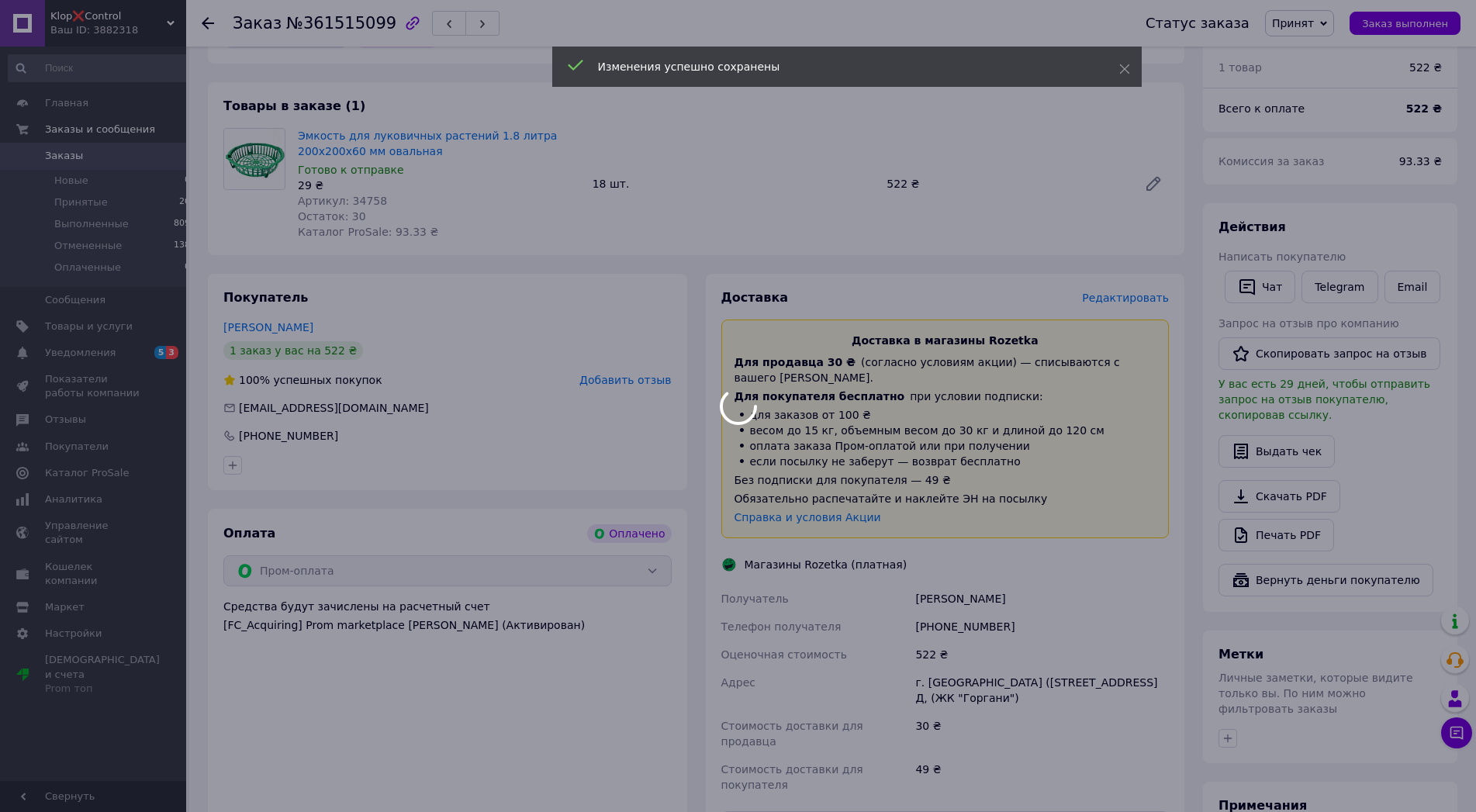
scroll to position [956, 0]
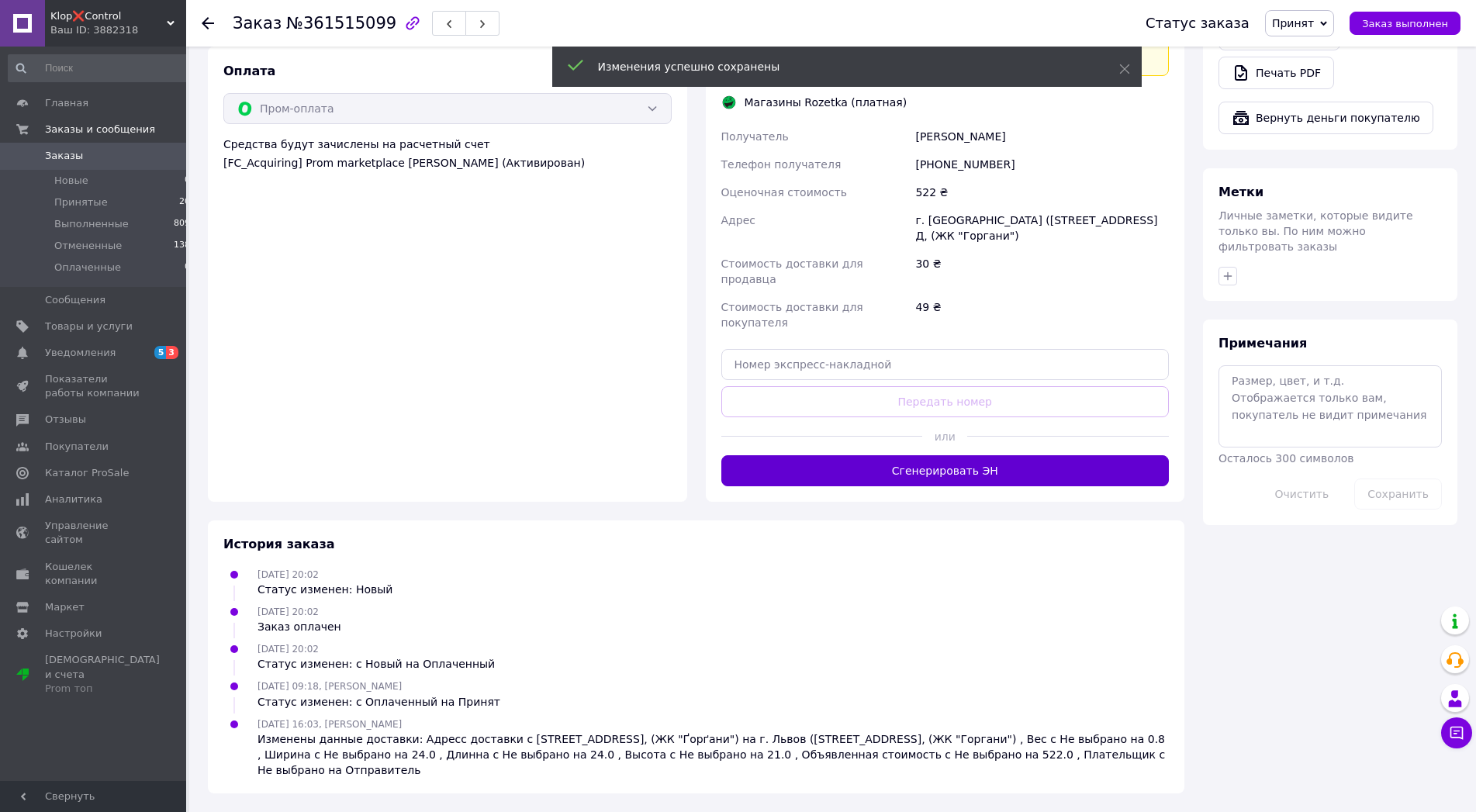
click at [919, 486] on button "Сгенерировать ЭН" at bounding box center [945, 470] width 448 height 31
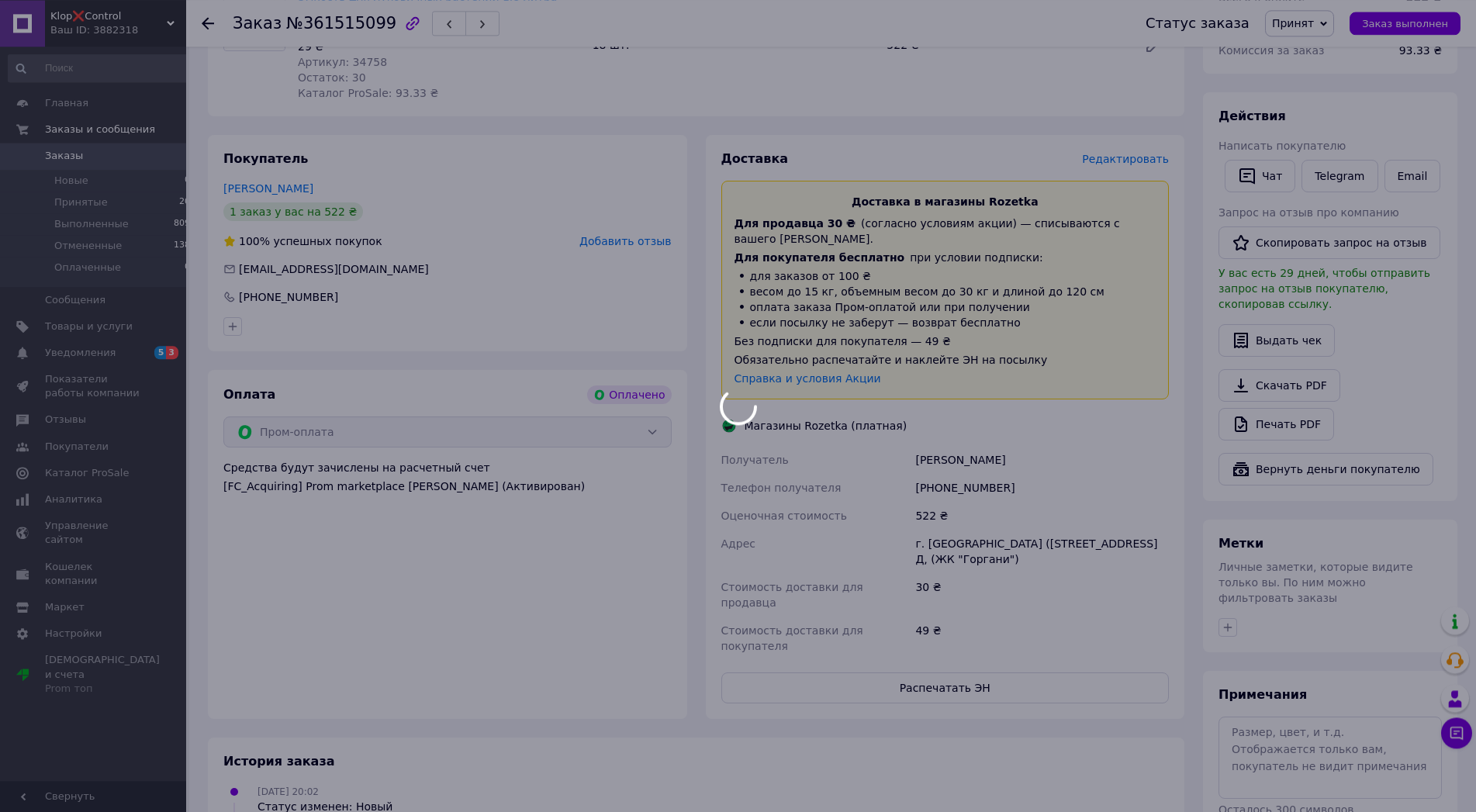
scroll to position [761, 0]
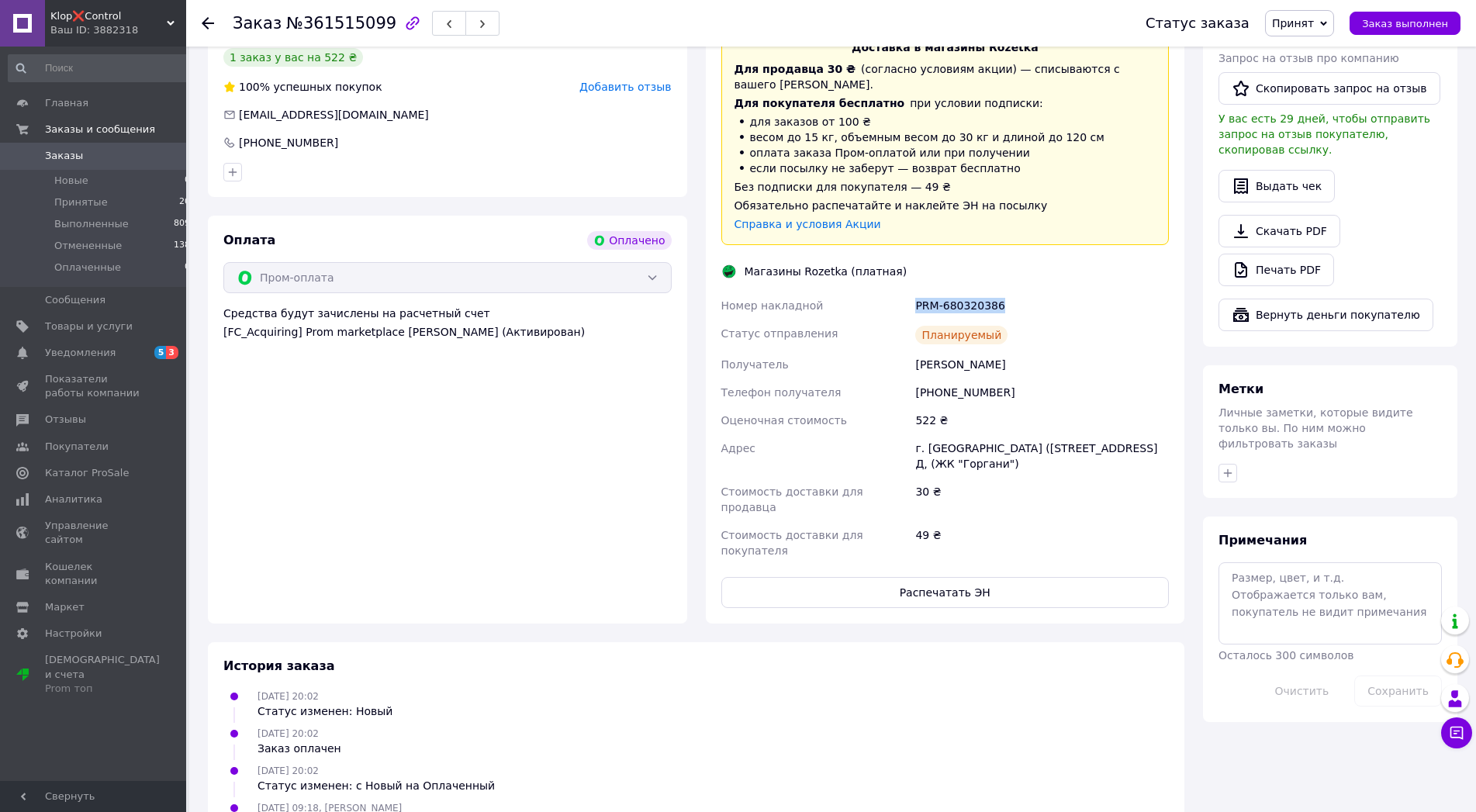
drag, startPoint x: 1016, startPoint y: 391, endPoint x: 911, endPoint y: 400, distance: 105.4
click at [911, 400] on div "Номер накладной PRM-680320386 Статус отправления Планируемый Получатель Юлія Чу…" at bounding box center [945, 428] width 454 height 273
copy div "Номер накладной PRM-680320386"
click at [977, 608] on button "Распечатать ЭН" at bounding box center [945, 592] width 448 height 31
click at [67, 163] on span "Заказы" at bounding box center [64, 156] width 38 height 14
